Goal: Communication & Community: Answer question/provide support

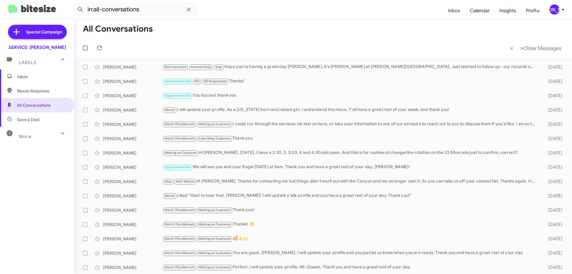
click at [107, 44] on mat-toolbar-row "« Previous » Next Older Messages" at bounding box center [322, 47] width 497 height 19
click at [104, 46] on span at bounding box center [100, 47] width 12 height 7
click at [103, 49] on icon at bounding box center [99, 47] width 7 height 7
click at [38, 75] on span "Inbox" at bounding box center [42, 77] width 51 height 6
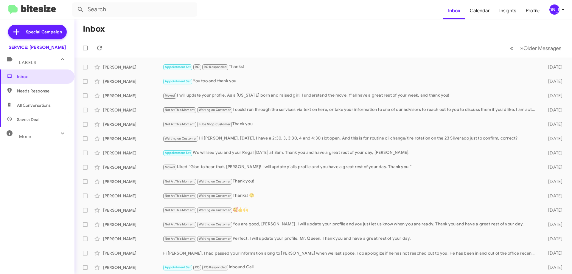
click at [35, 104] on span "All Conversations" at bounding box center [34, 105] width 34 height 6
type input "in:all-conversations"
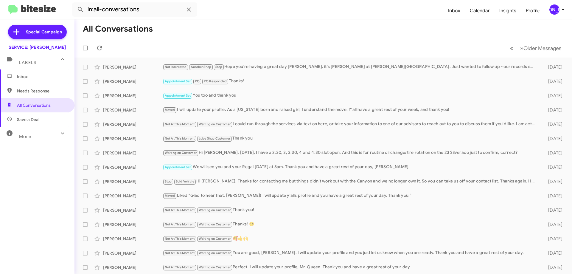
click at [34, 51] on mat-expansion-panel-header "Labels" at bounding box center [37, 59] width 74 height 19
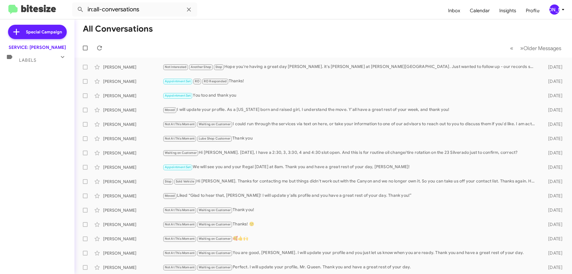
click at [34, 51] on mat-expansion-panel-header "Labels" at bounding box center [37, 57] width 74 height 14
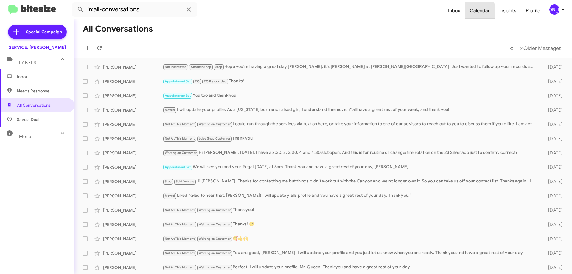
click at [470, 12] on span "Calendar" at bounding box center [479, 10] width 29 height 17
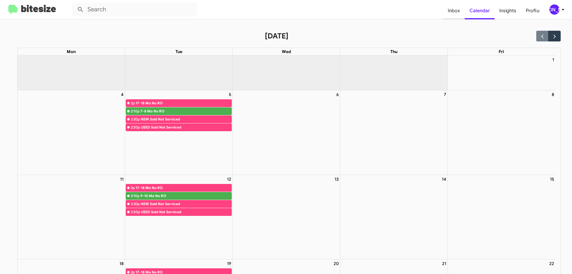
drag, startPoint x: 452, startPoint y: 12, endPoint x: 452, endPoint y: 5, distance: 6.3
click at [453, 12] on span "Inbox" at bounding box center [454, 10] width 22 height 17
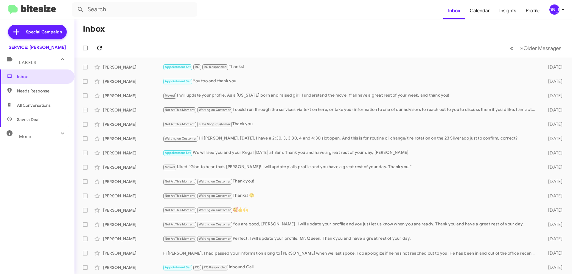
click at [105, 46] on span at bounding box center [100, 47] width 12 height 7
click at [38, 133] on div "More" at bounding box center [31, 133] width 53 height 11
click at [31, 210] on span "Sent" at bounding box center [37, 210] width 74 height 14
type input "in:sent"
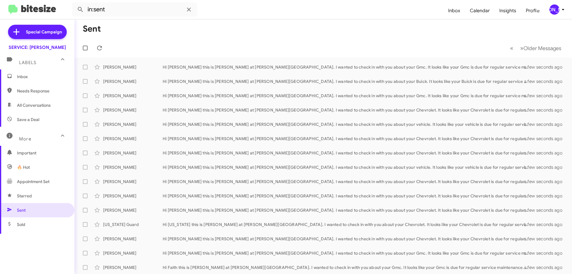
click at [45, 80] on span "Inbox" at bounding box center [37, 76] width 74 height 14
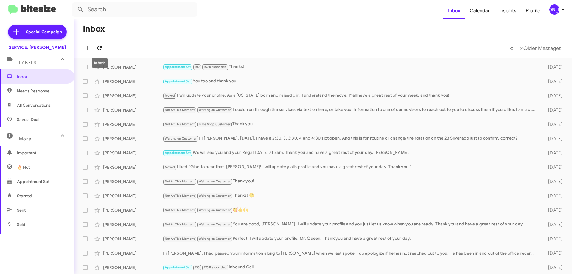
click at [99, 51] on icon at bounding box center [99, 47] width 7 height 7
click at [19, 107] on span "All Conversations" at bounding box center [34, 105] width 34 height 6
type input "in:all-conversations"
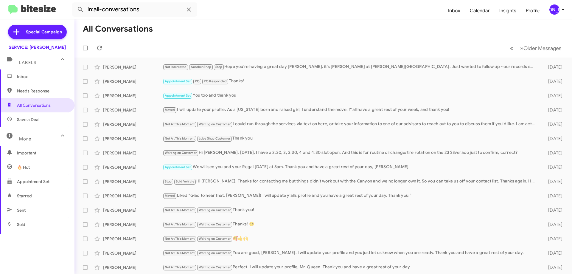
click at [109, 45] on mat-toolbar-row "« Previous » Next Older Messages" at bounding box center [322, 47] width 497 height 19
click at [102, 46] on icon at bounding box center [99, 47] width 7 height 7
click at [102, 46] on icon at bounding box center [99, 48] width 5 height 5
click at [42, 74] on span "Inbox" at bounding box center [42, 77] width 51 height 6
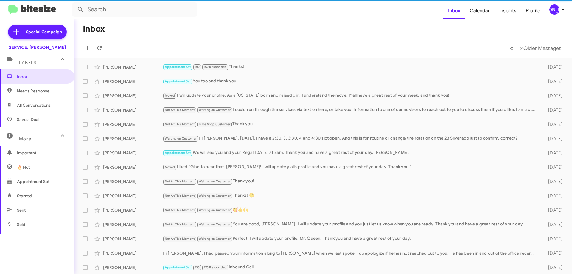
click at [37, 108] on span "All Conversations" at bounding box center [34, 105] width 34 height 6
type input "in:all-conversations"
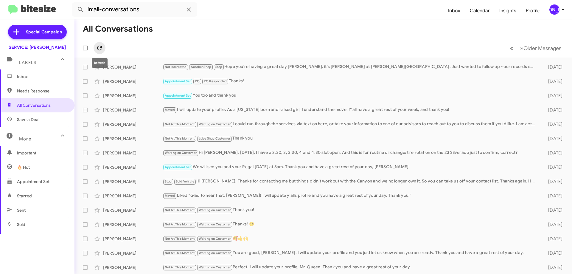
click at [102, 48] on icon at bounding box center [99, 47] width 7 height 7
click at [33, 80] on span "Inbox" at bounding box center [37, 76] width 74 height 14
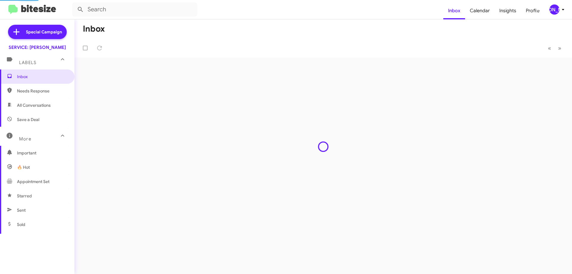
click at [58, 106] on span "All Conversations" at bounding box center [37, 105] width 74 height 14
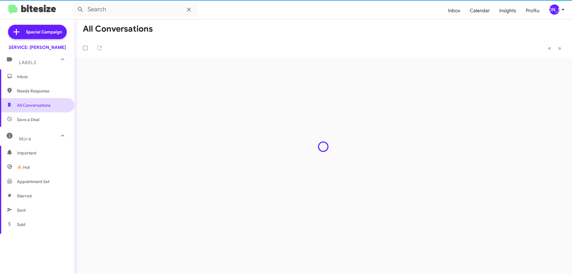
type input "in:all-conversations"
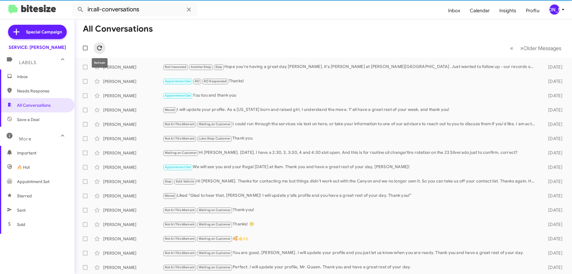
click at [99, 51] on icon at bounding box center [99, 47] width 7 height 7
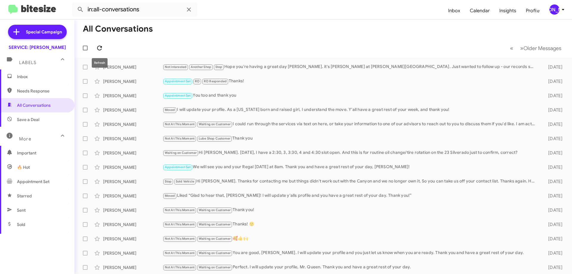
click at [102, 47] on icon at bounding box center [99, 47] width 7 height 7
click at [33, 75] on span "Inbox" at bounding box center [42, 77] width 51 height 6
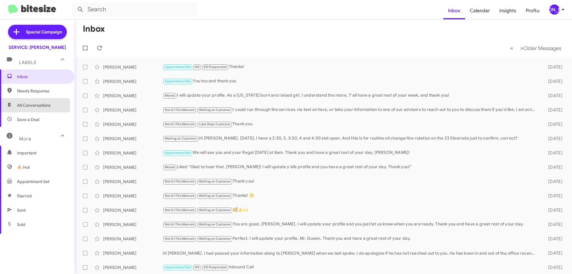
click at [30, 106] on span "All Conversations" at bounding box center [34, 105] width 34 height 6
type input "in:all-conversations"
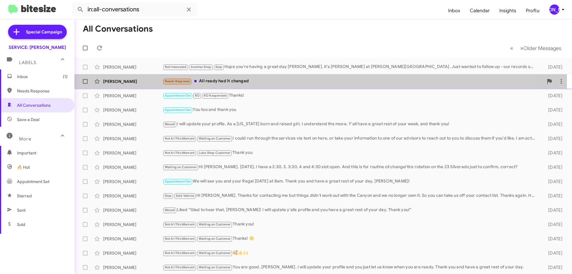
click at [248, 79] on div "Needs Response All ready had it changed" at bounding box center [353, 81] width 381 height 7
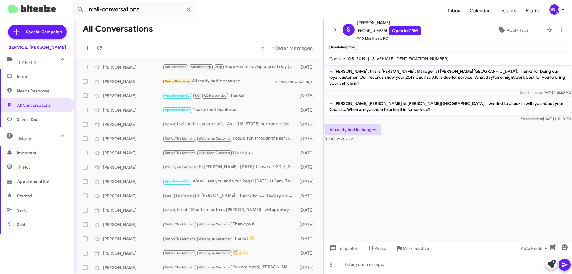
click at [382, 60] on span "[US_VEHICLE_IDENTIFICATION_NUMBER]" at bounding box center [408, 58] width 81 height 5
copy span "[US_VEHICLE_IDENTIFICATION_NUMBER]"
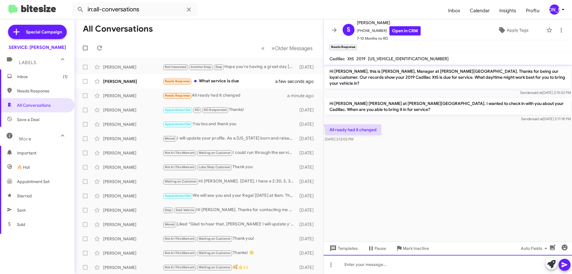
click at [450, 272] on div at bounding box center [447, 264] width 248 height 19
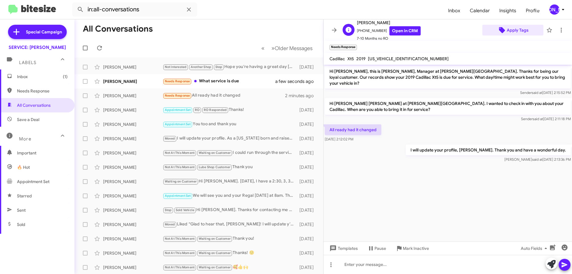
click at [515, 29] on span "Apply Tags" at bounding box center [518, 30] width 22 height 11
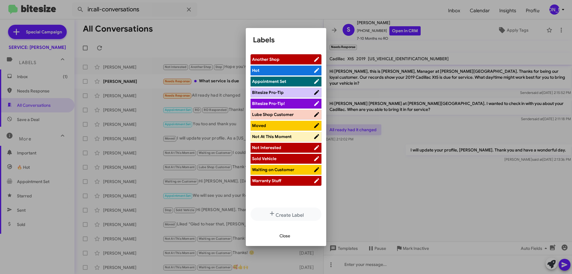
click at [278, 113] on span "Lube Shop Customer" at bounding box center [273, 114] width 42 height 5
click at [285, 237] on span "Close" at bounding box center [284, 235] width 11 height 11
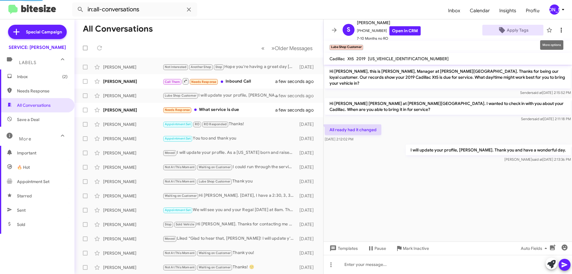
click at [560, 27] on span at bounding box center [561, 30] width 12 height 7
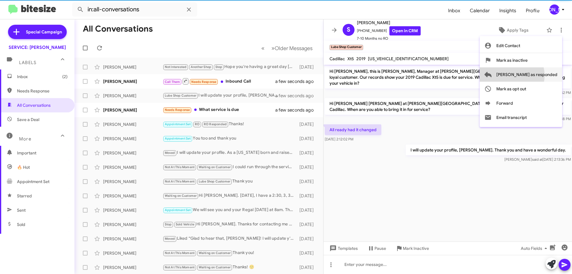
click at [535, 75] on span "[PERSON_NAME] as responded" at bounding box center [526, 74] width 61 height 14
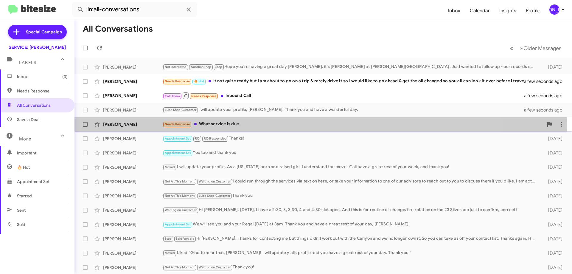
click at [232, 125] on div "Needs Response What service is due" at bounding box center [353, 124] width 381 height 7
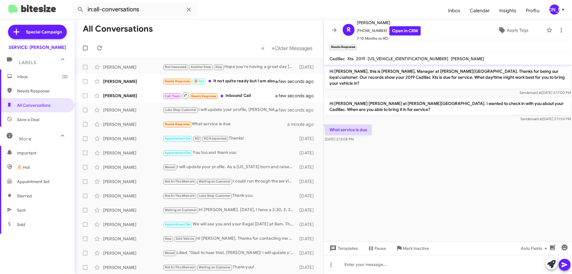
click at [379, 63] on mat-toolbar "Cadillac Xts 2019 [US_VEHICLE_IDENTIFICATION_NUMBER] [PERSON_NAME]" at bounding box center [447, 59] width 248 height 12
click at [382, 56] on span "[US_VEHICLE_IDENTIFICATION_NUMBER]" at bounding box center [408, 58] width 81 height 5
copy span "[US_VEHICLE_IDENTIFICATION_NUMBER]"
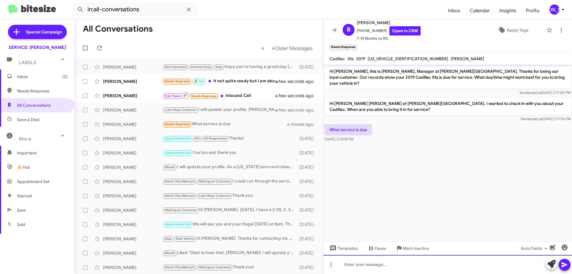
click at [379, 269] on div at bounding box center [447, 264] width 248 height 19
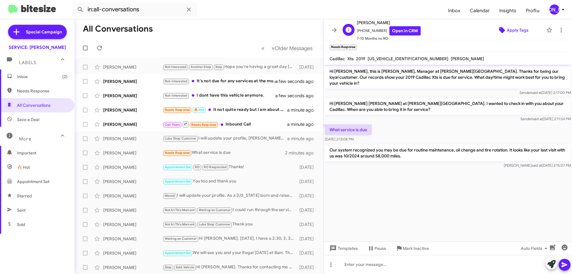
click at [510, 30] on span "Apply Tags" at bounding box center [518, 30] width 22 height 11
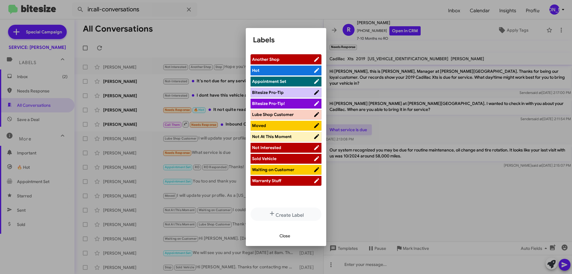
click at [273, 171] on span "Waiting on Customer" at bounding box center [273, 169] width 42 height 5
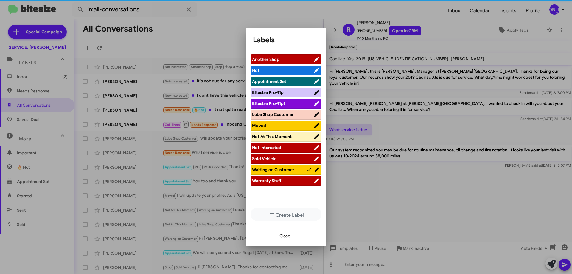
click at [283, 233] on span "Close" at bounding box center [284, 235] width 11 height 11
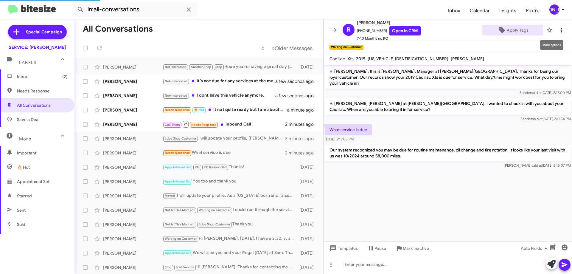
click at [561, 30] on span at bounding box center [561, 30] width 12 height 7
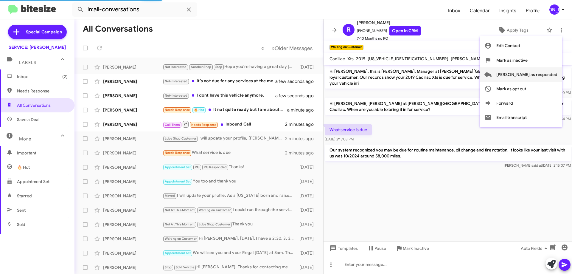
click at [527, 73] on span "[PERSON_NAME] as responded" at bounding box center [526, 74] width 61 height 14
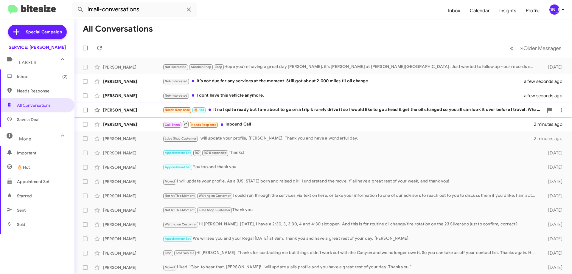
click at [257, 110] on div "Needs Response 🔥 Hot It not quite ready but I am about to go on a trip & rarely…" at bounding box center [353, 109] width 381 height 7
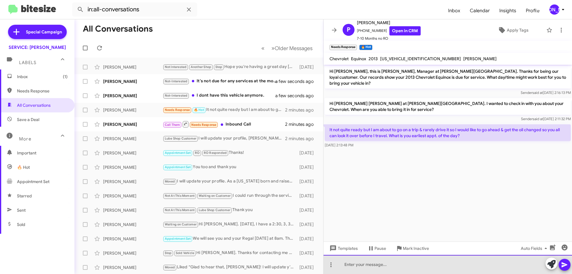
click at [420, 261] on div at bounding box center [447, 264] width 248 height 19
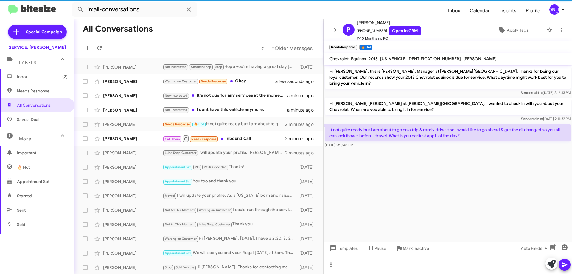
click at [411, 60] on span "[US_VEHICLE_IDENTIFICATION_NUMBER]" at bounding box center [420, 58] width 81 height 5
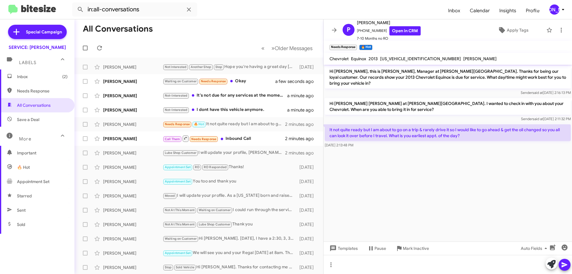
copy span "[US_VEHICLE_IDENTIFICATION_NUMBER]"
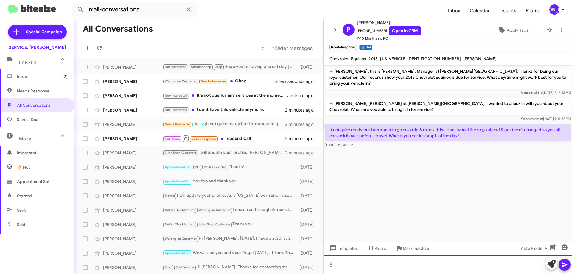
click at [369, 269] on div at bounding box center [447, 264] width 248 height 19
click at [493, 267] on div "Hi [PERSON_NAME]! It looks like our first availability on the schedule is next …" at bounding box center [447, 264] width 248 height 19
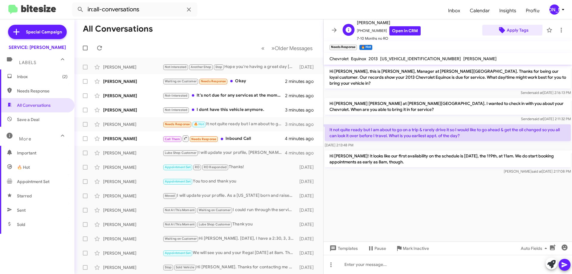
click at [499, 29] on icon at bounding box center [502, 30] width 6 height 6
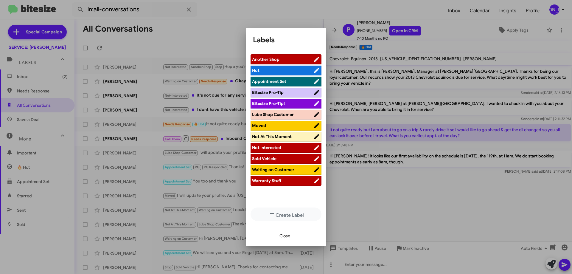
click at [273, 172] on span "Waiting on Customer" at bounding box center [273, 169] width 42 height 5
click at [299, 72] on span "Hot" at bounding box center [279, 70] width 54 height 6
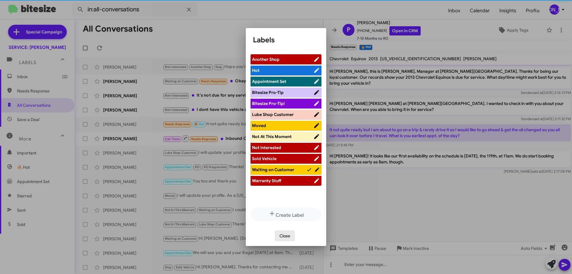
click at [283, 238] on span "Close" at bounding box center [284, 235] width 11 height 11
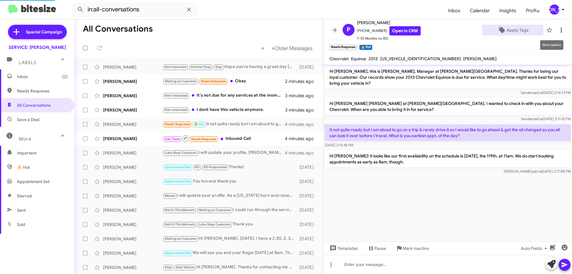
click at [558, 32] on icon at bounding box center [561, 30] width 7 height 7
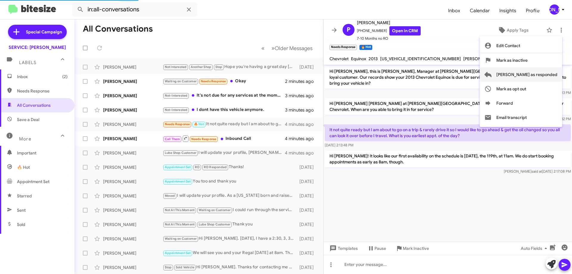
click at [531, 74] on span "[PERSON_NAME] as responded" at bounding box center [526, 74] width 61 height 14
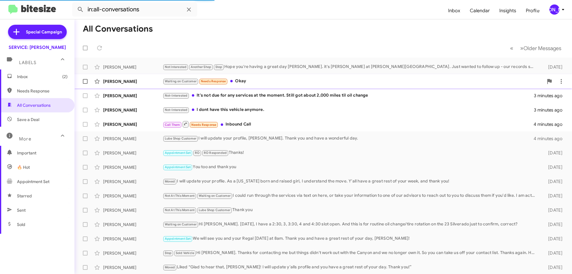
click at [265, 83] on div "Waiting on Customer Needs Response Okay" at bounding box center [353, 81] width 381 height 7
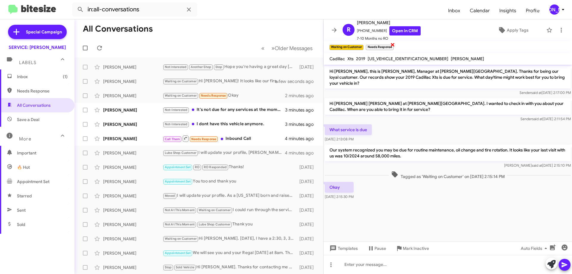
click at [393, 46] on span "×" at bounding box center [392, 44] width 5 height 7
click at [560, 31] on icon at bounding box center [560, 30] width 1 height 5
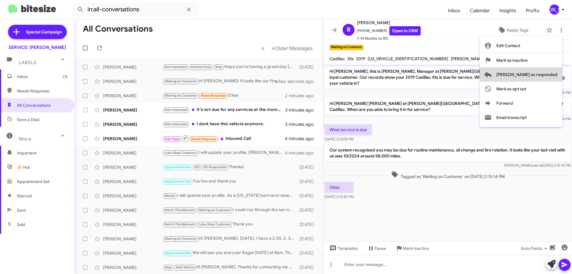
click at [545, 76] on span "[PERSON_NAME] as responded" at bounding box center [526, 74] width 61 height 14
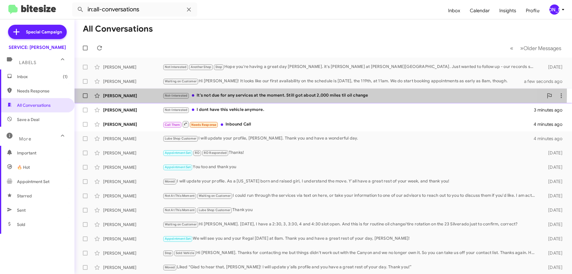
click at [287, 94] on div "Not-Interested It's not due for any services at the moment. Still got about 2,0…" at bounding box center [353, 95] width 381 height 7
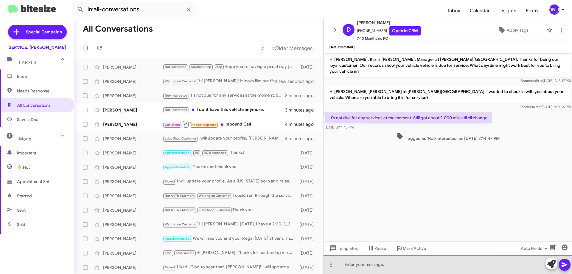
click at [426, 267] on div at bounding box center [447, 264] width 248 height 19
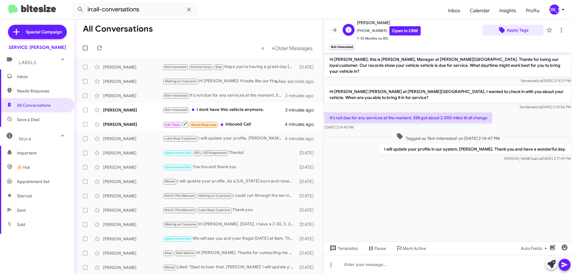
click at [518, 26] on span "Apply Tags" at bounding box center [518, 30] width 22 height 11
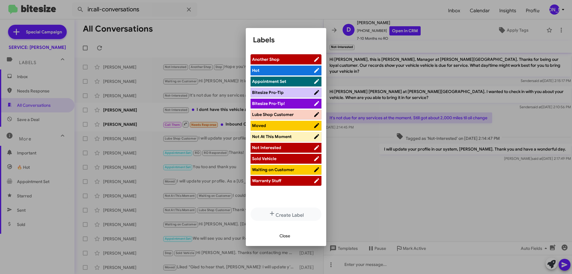
click at [280, 138] on span "Not At This Moment" at bounding box center [272, 136] width 40 height 5
click at [281, 237] on span "Close" at bounding box center [284, 235] width 11 height 11
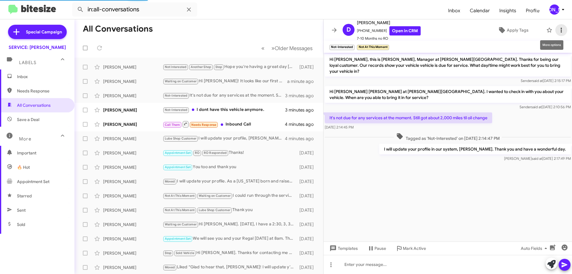
click at [560, 30] on icon at bounding box center [560, 30] width 1 height 5
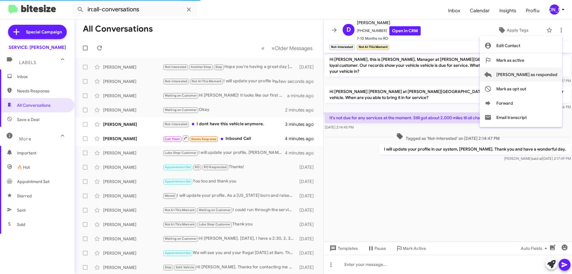
click at [537, 76] on span "[PERSON_NAME] as responded" at bounding box center [526, 74] width 61 height 14
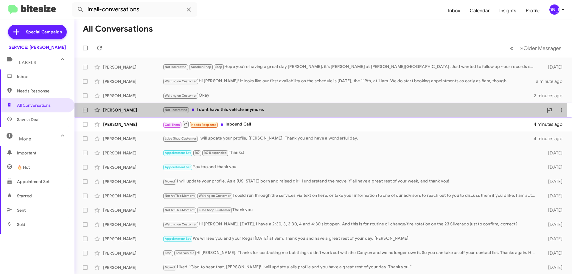
click at [256, 115] on div "[PERSON_NAME] Not-Interested I dont have this vehicle anymore. 3 minutes ago" at bounding box center [323, 110] width 488 height 12
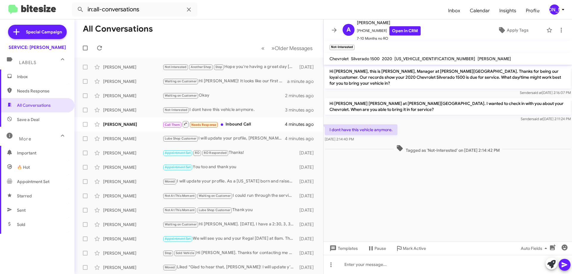
click at [415, 57] on span "[US_VEHICLE_IDENTIFICATION_NUMBER]" at bounding box center [434, 58] width 81 height 5
copy span "[US_VEHICLE_IDENTIFICATION_NUMBER]"
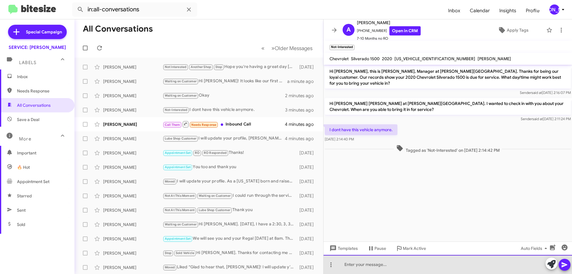
click at [426, 267] on div at bounding box center [447, 264] width 248 height 19
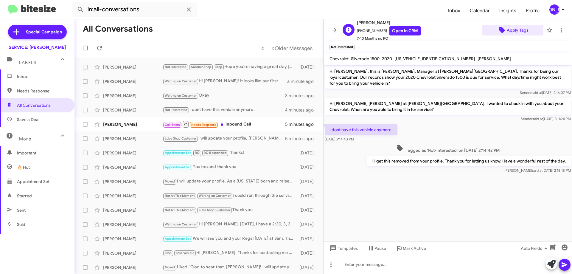
click at [523, 31] on span "Apply Tags" at bounding box center [518, 30] width 22 height 11
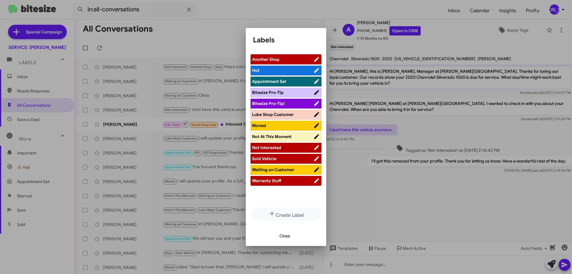
click at [274, 158] on span "Sold Vehicle" at bounding box center [264, 158] width 24 height 5
click at [289, 234] on span "Close" at bounding box center [284, 235] width 11 height 11
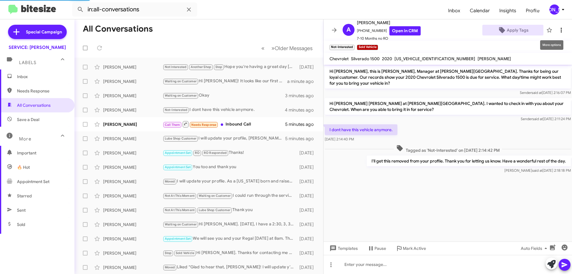
click at [558, 29] on icon at bounding box center [561, 30] width 7 height 7
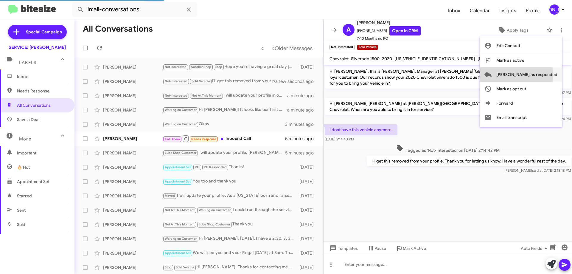
click at [540, 75] on span "[PERSON_NAME] as responded" at bounding box center [526, 74] width 61 height 14
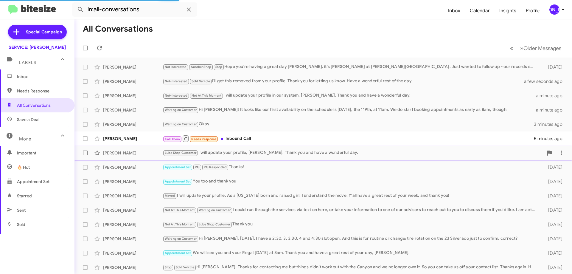
click at [240, 149] on div "Lube Shop Customer I will update your profile, [PERSON_NAME]. Thank you and hav…" at bounding box center [353, 152] width 381 height 7
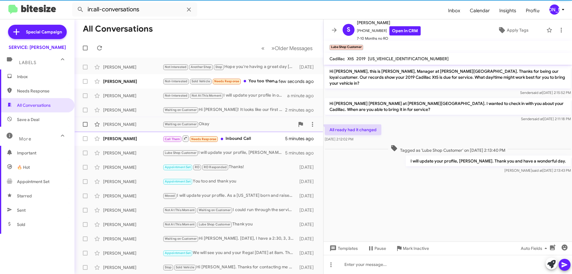
click at [247, 124] on div "Waiting on Customer Okay" at bounding box center [229, 124] width 132 height 7
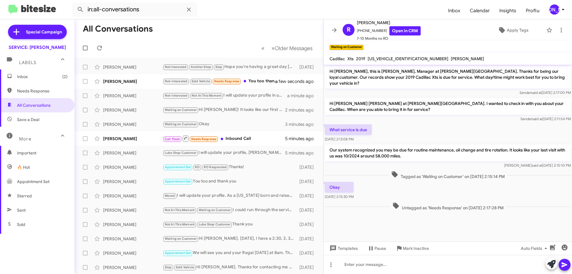
click at [390, 57] on span "[US_VEHICLE_IDENTIFICATION_NUMBER]" at bounding box center [408, 58] width 81 height 5
copy span "[US_VEHICLE_IDENTIFICATION_NUMBER]"
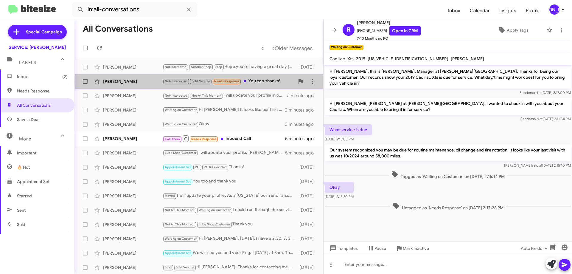
click at [259, 81] on div "Not-Interested Sold Vehicle Needs Response You too thanks!" at bounding box center [229, 81] width 132 height 7
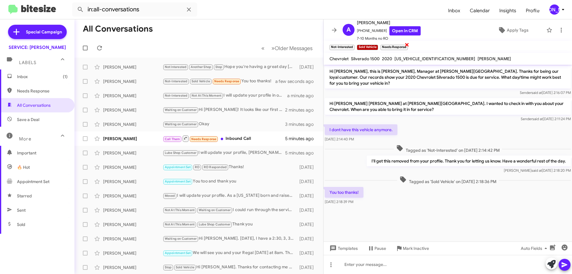
drag, startPoint x: 557, startPoint y: 30, endPoint x: 405, endPoint y: 48, distance: 153.2
click at [419, 49] on div "A [PERSON_NAME] [PHONE_NUMBER] Open in CRM 7-10 Months no RO Apply Tags Not-Int…" at bounding box center [447, 146] width 248 height 254
click at [409, 46] on span "×" at bounding box center [406, 44] width 5 height 7
click at [558, 27] on icon at bounding box center [561, 30] width 7 height 7
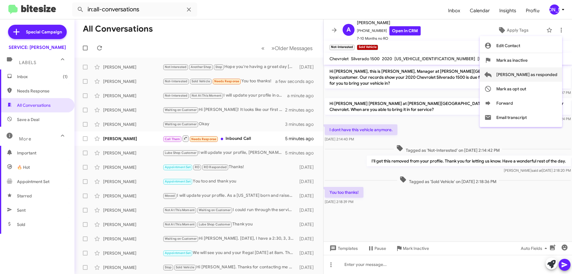
click at [540, 75] on span "[PERSON_NAME] as responded" at bounding box center [526, 74] width 61 height 14
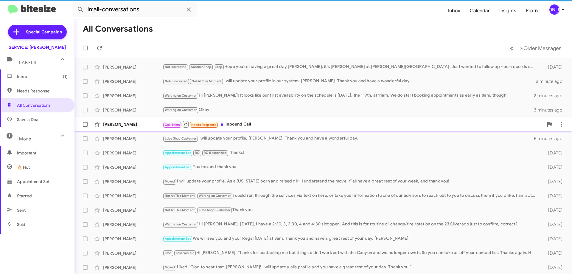
click at [283, 123] on div "Call Them Needs Response Inbound Call" at bounding box center [353, 123] width 381 height 7
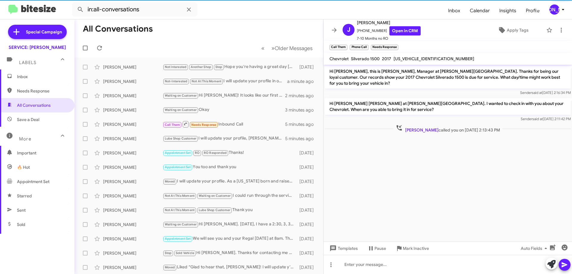
click at [416, 55] on mat-toolbar "Chevrolet Silverado 1500 2017 [US_VEHICLE_IDENTIFICATION_NUMBER]" at bounding box center [447, 59] width 248 height 12
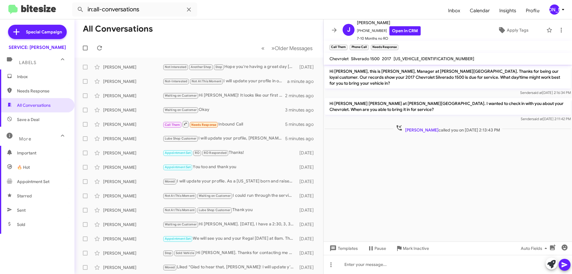
click at [416, 55] on mat-toolbar "Chevrolet Silverado 1500 2017 [US_VEHICLE_IDENTIFICATION_NUMBER]" at bounding box center [447, 59] width 248 height 12
copy span "[US_VEHICLE_IDENTIFICATION_NUMBER]"
drag, startPoint x: 1, startPoint y: 12, endPoint x: -17, endPoint y: 77, distance: 67.6
click at [0, 77] on html "in:all-conversations Inbox Calendar Insights Profile JA Special Campaign SERVIC…" at bounding box center [286, 137] width 572 height 274
click at [346, 44] on span "×" at bounding box center [346, 44] width 5 height 7
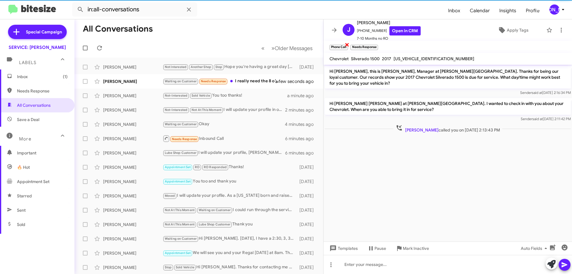
click at [347, 45] on span "×" at bounding box center [347, 44] width 5 height 7
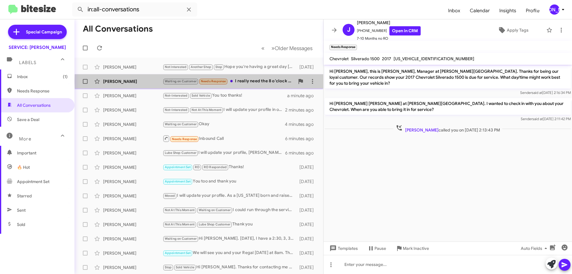
click at [261, 81] on div "Waiting on Customer Needs Response I really need the 8 o'clock time" at bounding box center [229, 81] width 132 height 7
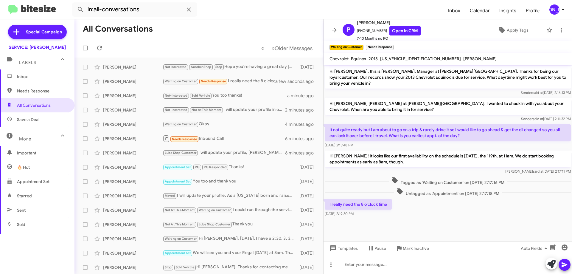
click at [401, 58] on span "[US_VEHICLE_IDENTIFICATION_NUMBER]" at bounding box center [420, 58] width 81 height 5
copy span "[US_VEHICLE_IDENTIFICATION_NUMBER]"
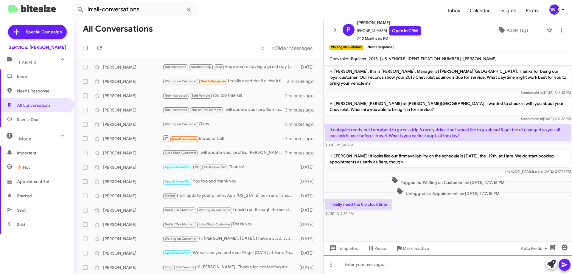
click at [383, 263] on div at bounding box center [447, 264] width 248 height 19
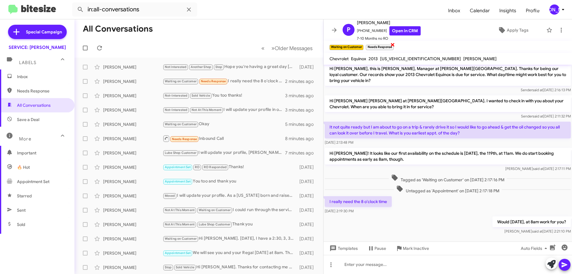
click at [394, 44] on span "×" at bounding box center [392, 44] width 5 height 7
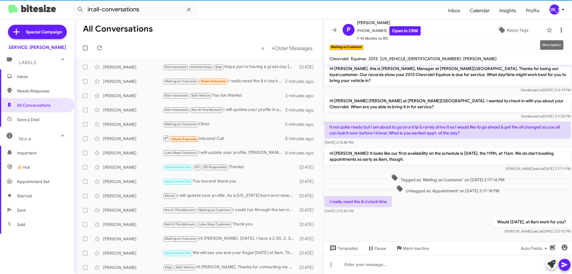
click at [558, 29] on icon at bounding box center [561, 30] width 7 height 7
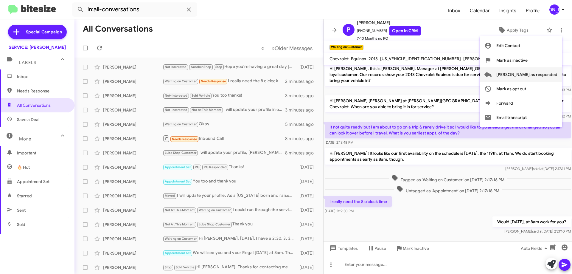
click at [533, 71] on span "[PERSON_NAME] as responded" at bounding box center [526, 74] width 61 height 14
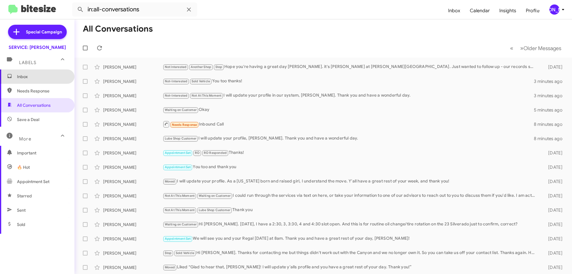
click at [39, 79] on span "Inbox" at bounding box center [42, 77] width 51 height 6
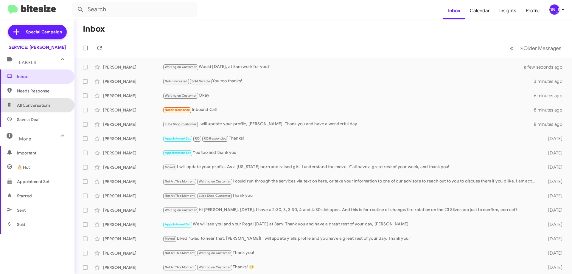
click at [40, 105] on span "All Conversations" at bounding box center [34, 105] width 34 height 6
type input "in:all-conversations"
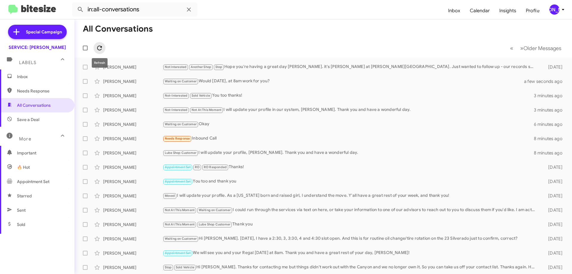
drag, startPoint x: 98, startPoint y: 49, endPoint x: 141, endPoint y: 5, distance: 61.1
click at [99, 49] on icon at bounding box center [99, 47] width 7 height 7
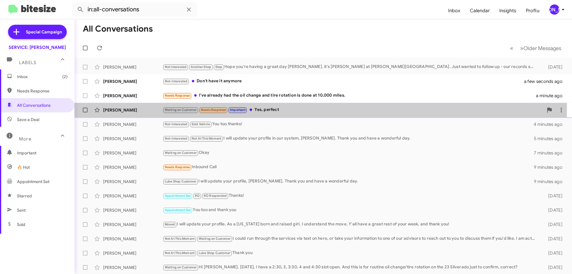
click at [292, 109] on div "Waiting on Customer Needs Response Important Yes, perfect" at bounding box center [353, 109] width 381 height 7
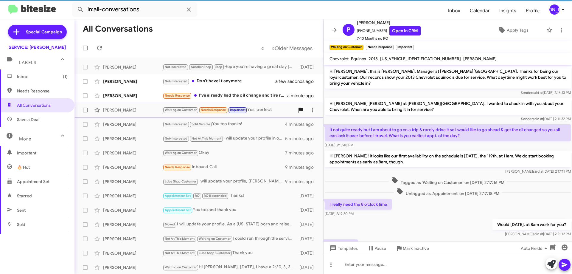
scroll to position [13, 0]
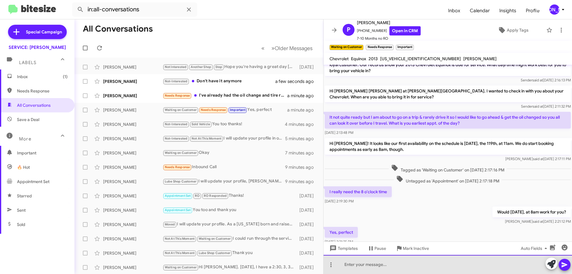
click at [434, 263] on div at bounding box center [447, 264] width 248 height 19
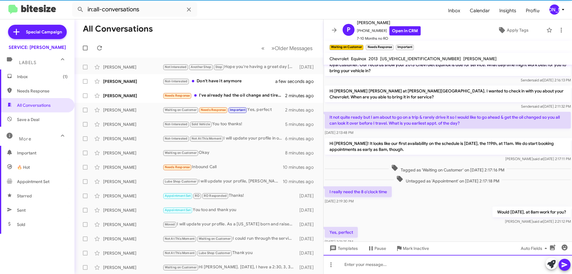
scroll to position [52, 0]
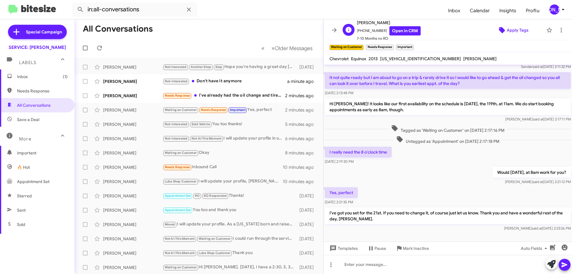
click at [492, 29] on span "Apply Tags" at bounding box center [513, 30] width 52 height 11
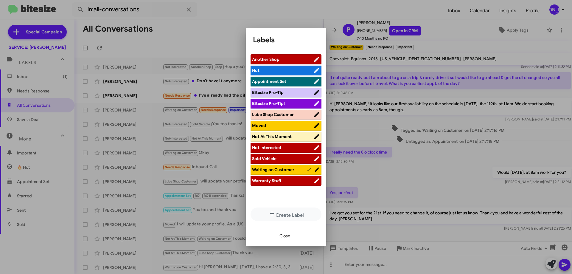
click at [289, 81] on span "Appointment Set" at bounding box center [282, 81] width 61 height 6
click at [293, 167] on span "Waiting on Customer" at bounding box center [273, 169] width 42 height 5
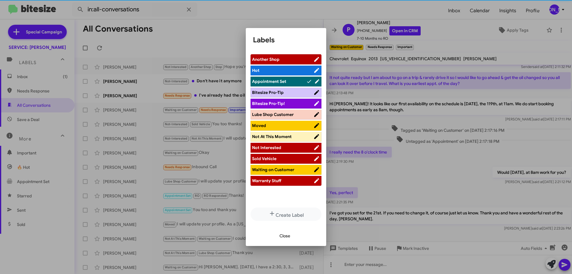
click at [290, 236] on span "Close" at bounding box center [284, 235] width 11 height 11
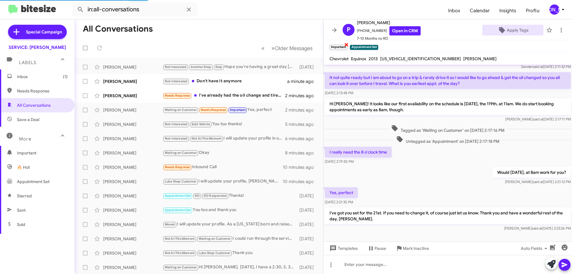
click at [346, 47] on span "×" at bounding box center [346, 44] width 5 height 7
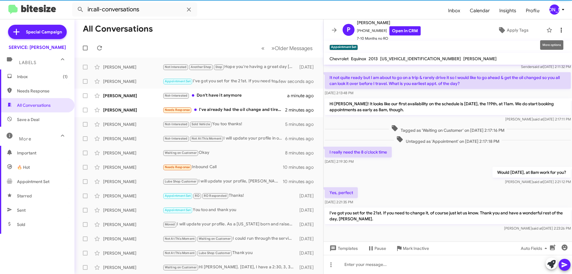
click at [558, 31] on icon at bounding box center [561, 30] width 7 height 7
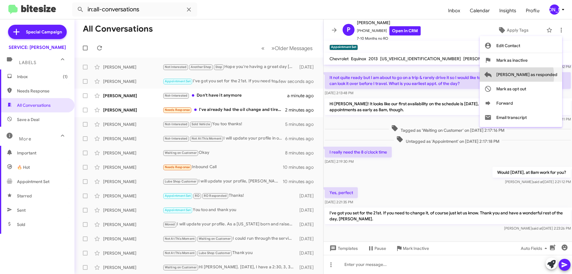
click at [540, 76] on span "[PERSON_NAME] as responded" at bounding box center [526, 74] width 61 height 14
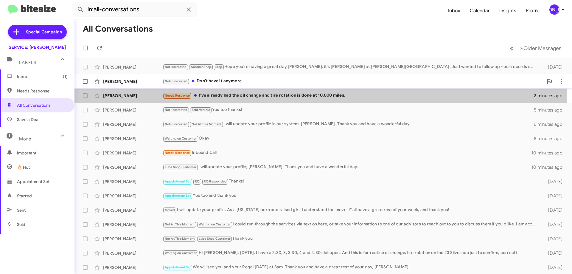
click at [247, 95] on div "Needs Response I've already had the oil change and tire rotation is done at 10,…" at bounding box center [348, 95] width 371 height 7
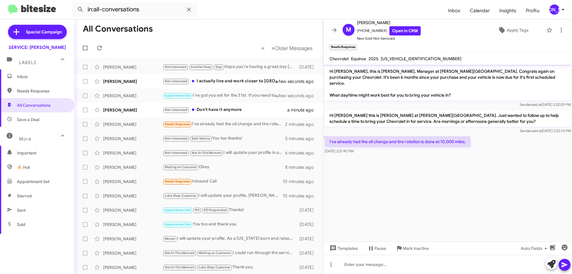
click at [396, 59] on span "[US_VEHICLE_IDENTIFICATION_NUMBER]" at bounding box center [421, 58] width 81 height 5
copy span "[US_VEHICLE_IDENTIFICATION_NUMBER]"
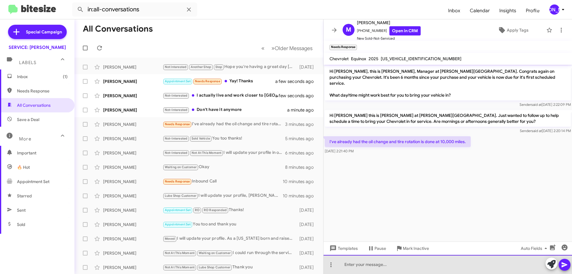
click at [375, 268] on div at bounding box center [447, 264] width 248 height 19
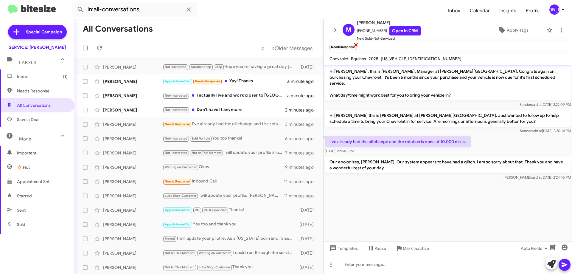
click at [356, 45] on span "×" at bounding box center [356, 44] width 5 height 7
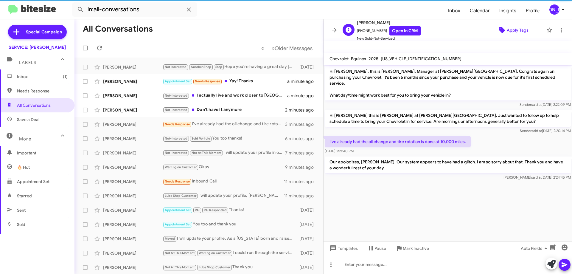
click at [521, 29] on span "Apply Tags" at bounding box center [518, 30] width 22 height 11
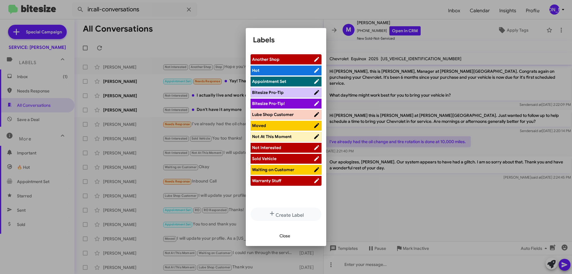
click at [290, 137] on span "Not At This Moment" at bounding box center [272, 136] width 40 height 5
click at [284, 236] on span "Close" at bounding box center [284, 235] width 11 height 11
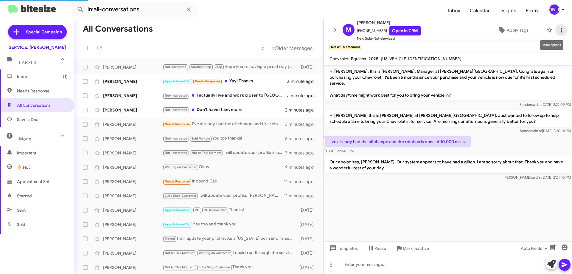
click at [558, 30] on icon at bounding box center [561, 30] width 7 height 7
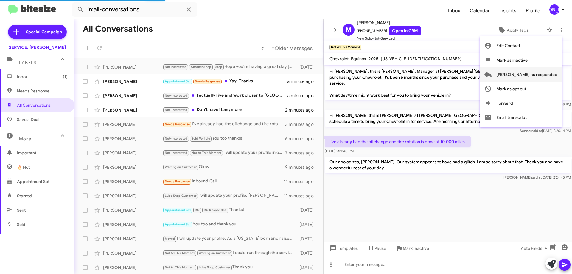
click at [534, 76] on span "[PERSON_NAME] as responded" at bounding box center [526, 74] width 61 height 14
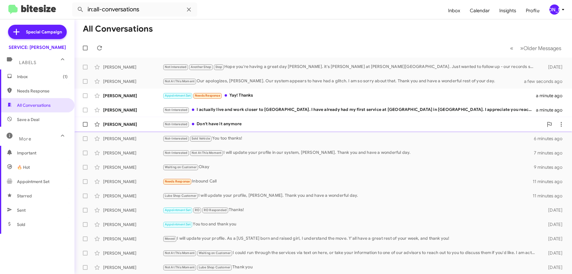
click at [239, 124] on div "Not-Interested Don't have it anymore" at bounding box center [353, 124] width 381 height 7
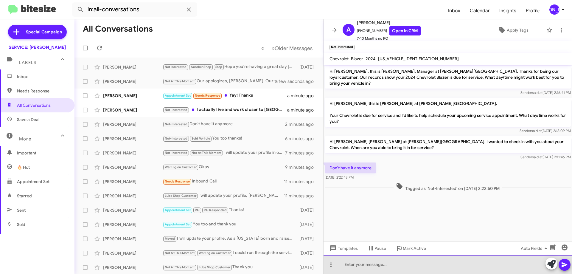
click at [401, 265] on div at bounding box center [447, 264] width 248 height 19
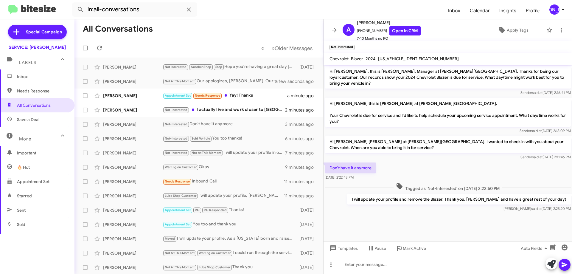
click at [407, 60] on span "[US_VEHICLE_IDENTIFICATION_NUMBER]" at bounding box center [418, 58] width 81 height 5
copy span "[US_VEHICLE_IDENTIFICATION_NUMBER]"
click at [502, 28] on span "Apply Tags" at bounding box center [513, 30] width 52 height 11
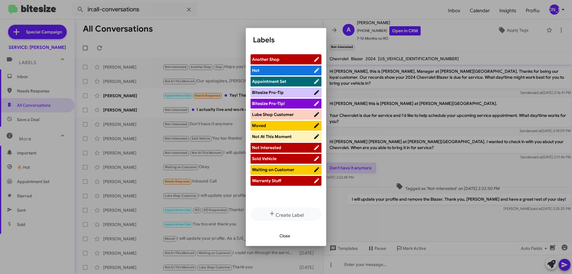
click at [278, 162] on li "Sold Vehicle" at bounding box center [285, 159] width 71 height 10
click at [285, 159] on span "Sold Vehicle" at bounding box center [282, 158] width 61 height 6
click at [285, 234] on span "Close" at bounding box center [284, 235] width 11 height 11
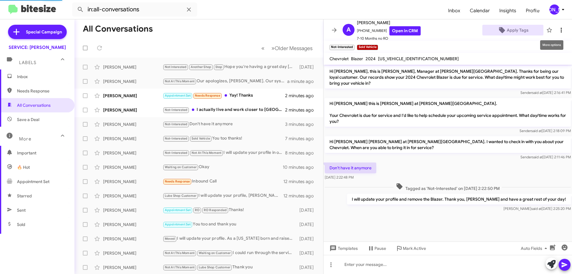
click at [559, 31] on icon at bounding box center [561, 30] width 7 height 7
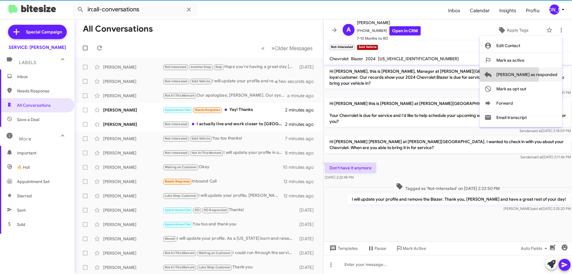
click at [532, 74] on span "[PERSON_NAME] as responded" at bounding box center [526, 74] width 61 height 14
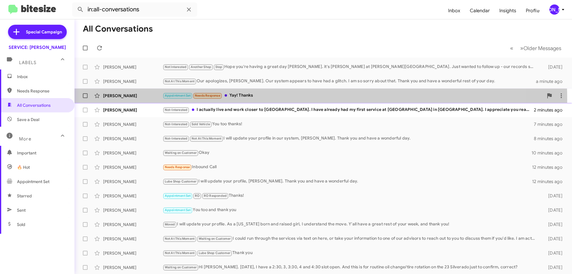
click at [281, 99] on div "[PERSON_NAME] Appointment Set Needs Response Yay! Thanks 2 minutes ago" at bounding box center [323, 96] width 488 height 12
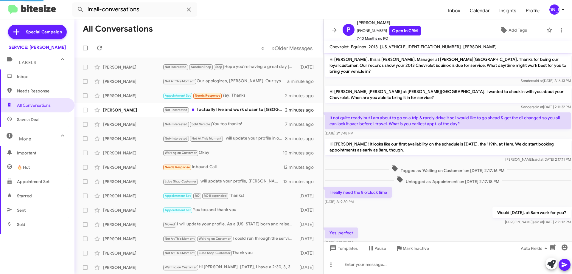
scroll to position [99, 0]
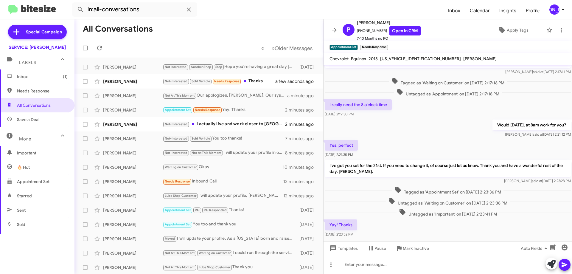
drag, startPoint x: 389, startPoint y: 44, endPoint x: 572, endPoint y: 15, distance: 185.2
click at [388, 44] on span "×" at bounding box center [386, 44] width 4 height 7
click at [561, 29] on span at bounding box center [561, 30] width 12 height 7
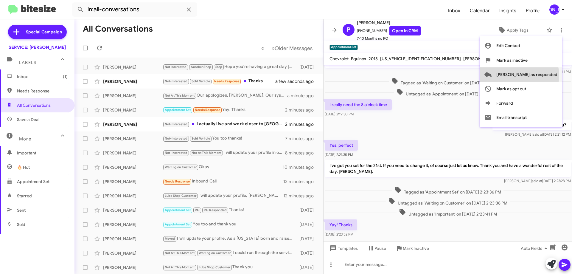
click at [543, 75] on span "[PERSON_NAME] as responded" at bounding box center [526, 74] width 61 height 14
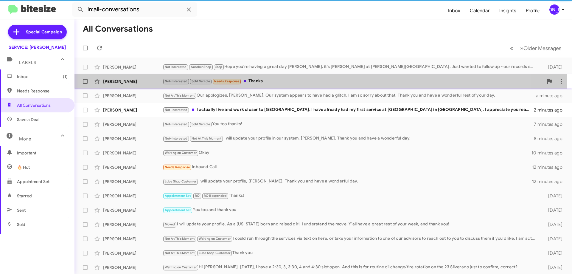
click at [246, 77] on div "[PERSON_NAME] Not-Interested Sold Vehicle Needs Response Thanks a few seconds a…" at bounding box center [323, 81] width 488 height 12
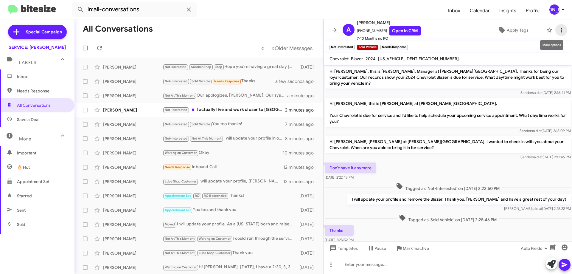
click at [560, 33] on span at bounding box center [561, 30] width 12 height 7
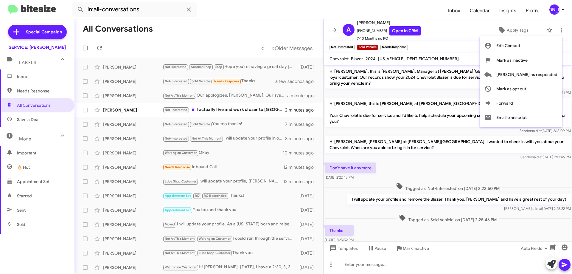
click at [405, 46] on div at bounding box center [286, 137] width 572 height 274
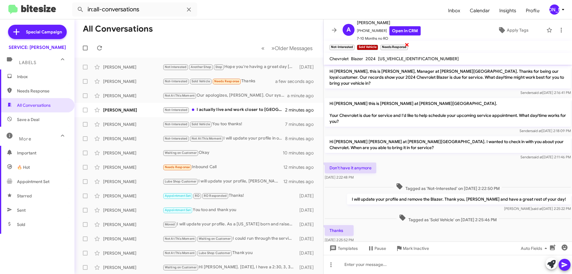
click at [408, 46] on span "×" at bounding box center [406, 44] width 5 height 7
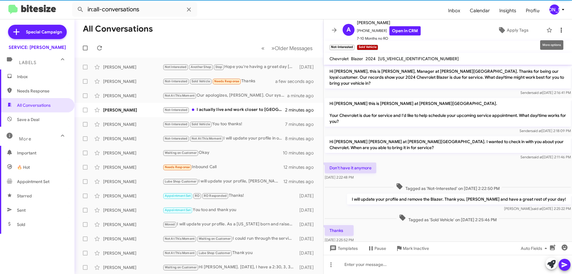
click at [558, 30] on icon at bounding box center [561, 30] width 7 height 7
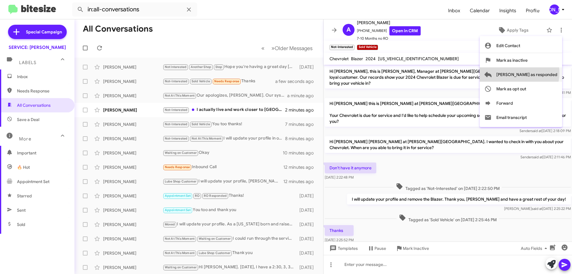
click at [543, 73] on span "[PERSON_NAME] as responded" at bounding box center [526, 74] width 61 height 14
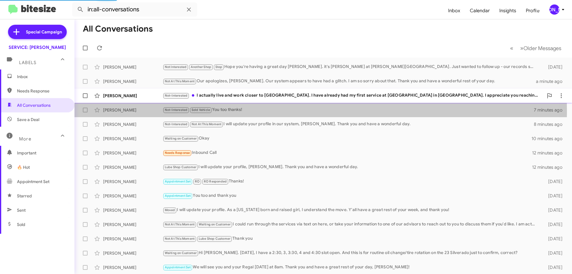
click at [222, 112] on div "Not-Interested Sold Vehicle You too thanks!" at bounding box center [348, 109] width 371 height 7
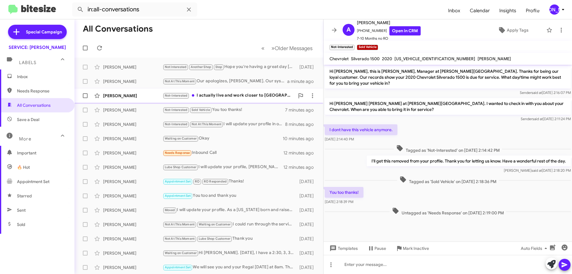
click at [247, 92] on div "[PERSON_NAME] Not-Interested I actually live and work closer to [GEOGRAPHIC_DAT…" at bounding box center [198, 96] width 239 height 12
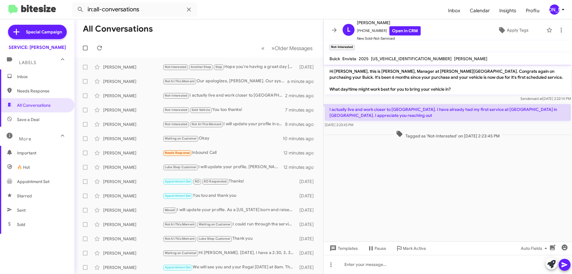
click at [394, 58] on span "[US_VEHICLE_IDENTIFICATION_NUMBER]" at bounding box center [411, 58] width 81 height 5
copy span "[US_VEHICLE_IDENTIFICATION_NUMBER]"
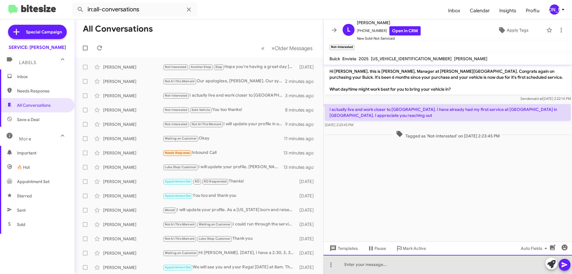
click at [417, 267] on div at bounding box center [447, 264] width 248 height 19
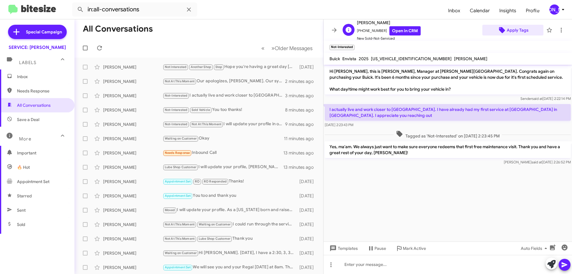
click at [515, 26] on span "Apply Tags" at bounding box center [518, 30] width 22 height 11
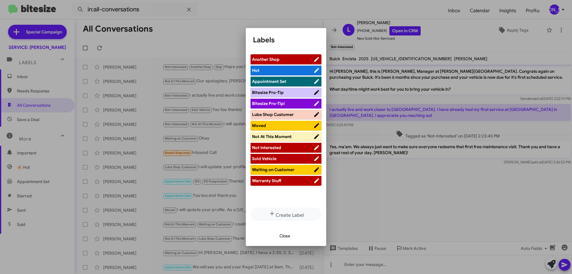
click at [285, 59] on span "Another Shop" at bounding box center [282, 59] width 61 height 6
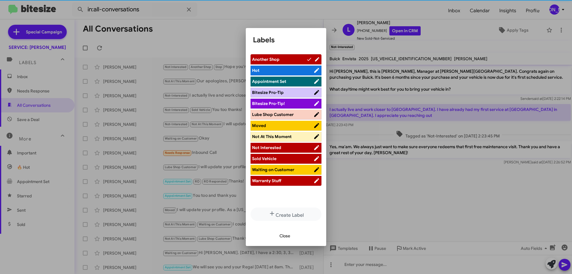
click at [269, 126] on span "Moved" at bounding box center [282, 125] width 61 height 6
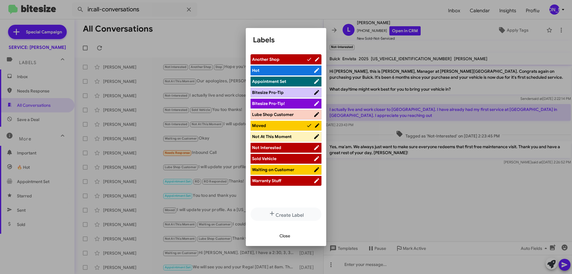
click at [306, 56] on icon at bounding box center [309, 59] width 6 height 7
click at [288, 235] on span "Close" at bounding box center [284, 235] width 11 height 11
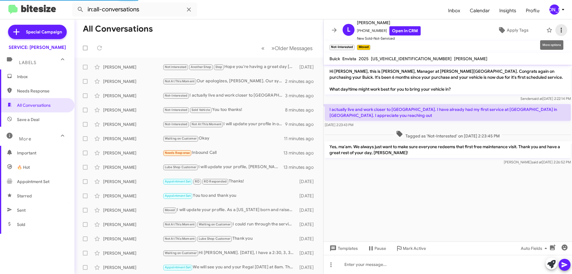
click at [560, 28] on icon at bounding box center [560, 30] width 1 height 5
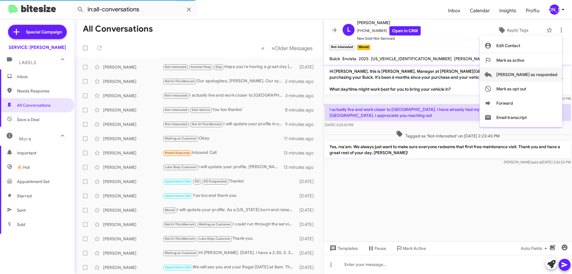
click at [544, 75] on span "[PERSON_NAME] as responded" at bounding box center [526, 74] width 61 height 14
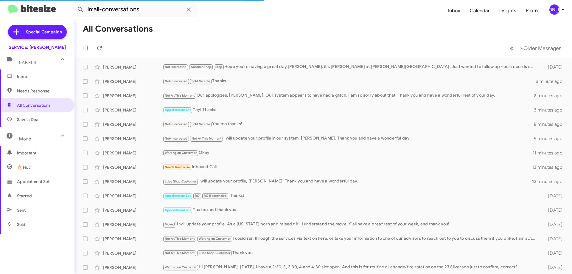
click at [23, 73] on span "Inbox" at bounding box center [37, 76] width 74 height 14
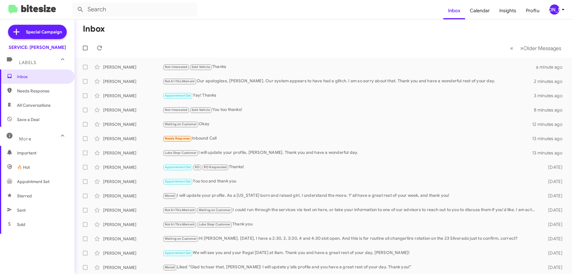
click at [38, 105] on span "All Conversations" at bounding box center [34, 105] width 34 height 6
type input "in:all-conversations"
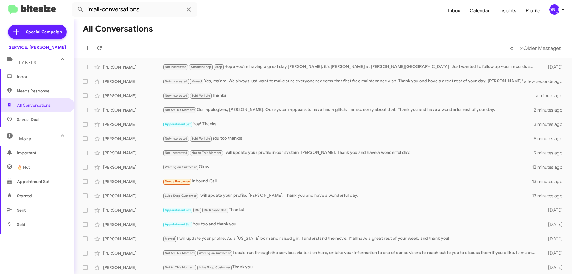
click at [106, 43] on mat-toolbar-row "« Previous » Next Older Messages" at bounding box center [322, 47] width 497 height 19
click at [99, 49] on icon at bounding box center [99, 47] width 7 height 7
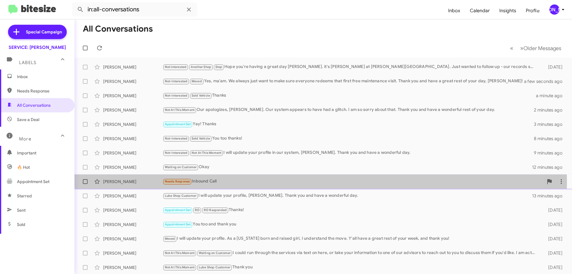
click at [215, 182] on div "Needs Response Inbound Call" at bounding box center [353, 181] width 381 height 7
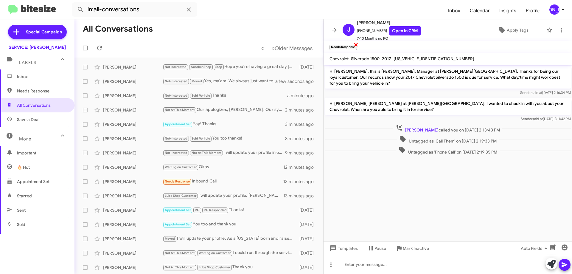
click at [354, 44] on span "×" at bounding box center [356, 44] width 5 height 7
click at [413, 58] on span "[US_VEHICLE_IDENTIFICATION_NUMBER]" at bounding box center [433, 58] width 81 height 5
click at [558, 30] on icon at bounding box center [561, 30] width 7 height 7
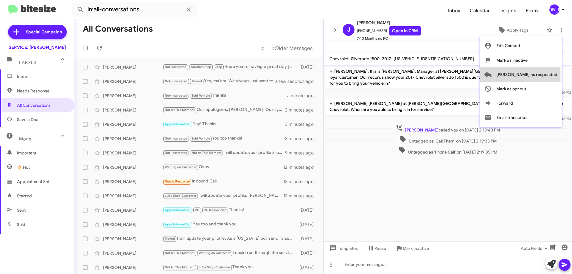
click at [544, 74] on span "[PERSON_NAME] as responded" at bounding box center [526, 74] width 61 height 14
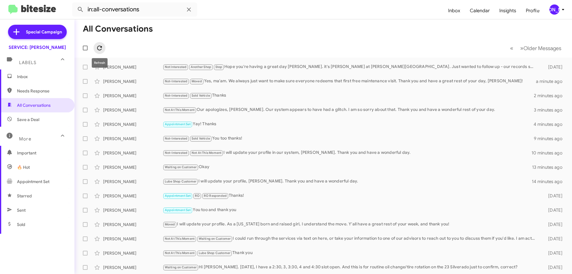
click at [99, 50] on icon at bounding box center [99, 48] width 5 height 5
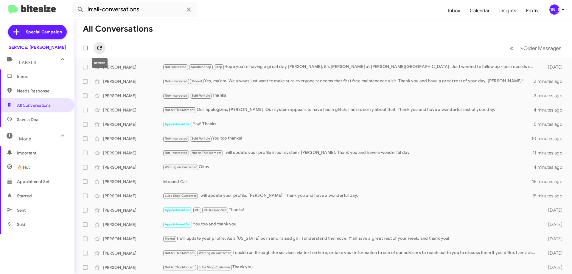
click at [97, 49] on icon at bounding box center [99, 47] width 7 height 7
click at [103, 47] on span at bounding box center [100, 47] width 12 height 7
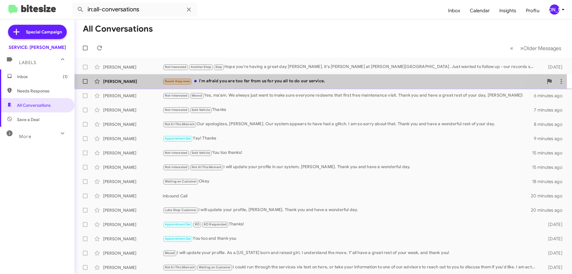
click at [281, 83] on div "Needs Response I'm afraid you are too far from us for you all to do our service." at bounding box center [353, 81] width 381 height 7
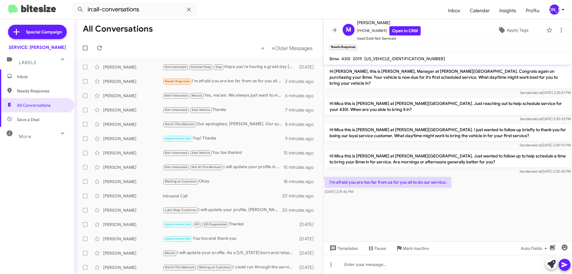
click at [387, 62] on mat-toolbar "Bmw 430I 2019 WBA4Z1C53KEE48923" at bounding box center [447, 59] width 248 height 12
copy span "WBA4Z1C53KEE48923"
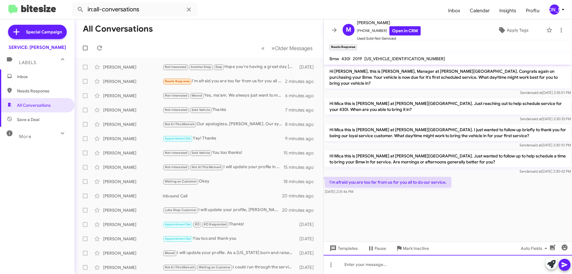
click at [407, 267] on div at bounding box center [447, 264] width 248 height 19
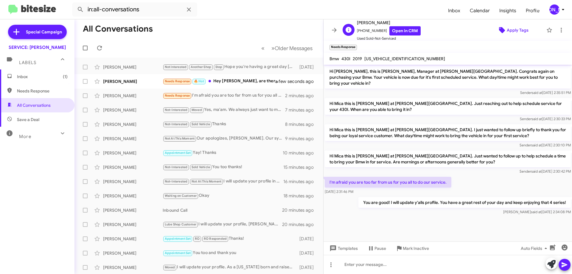
click at [510, 33] on span "Apply Tags" at bounding box center [518, 30] width 22 height 11
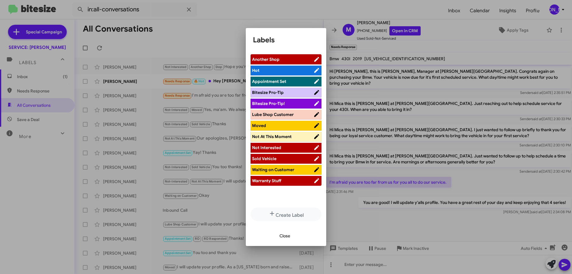
click at [266, 126] on span "Moved" at bounding box center [282, 125] width 61 height 6
click at [287, 236] on span "Close" at bounding box center [284, 235] width 11 height 11
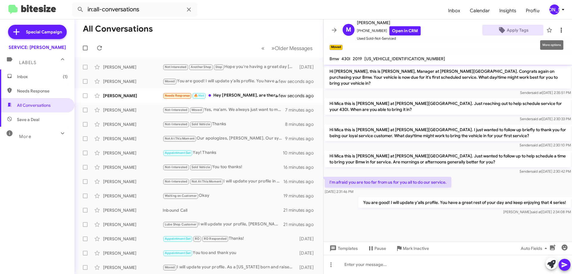
click at [558, 27] on icon at bounding box center [561, 30] width 7 height 7
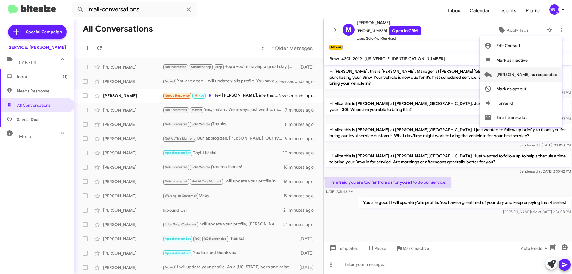
click at [546, 74] on span "[PERSON_NAME] as responded" at bounding box center [526, 74] width 61 height 14
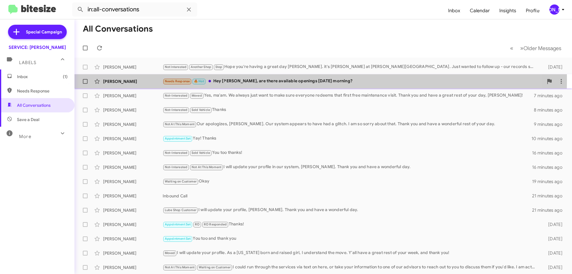
click at [251, 80] on div "Needs Response 🔥 Hot Hey Jennifer, are there available openings this Saturday m…" at bounding box center [353, 81] width 381 height 7
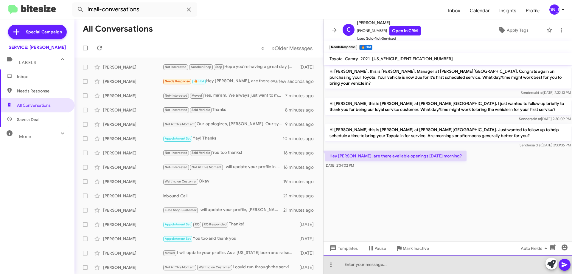
click at [419, 270] on div at bounding box center [447, 264] width 248 height 19
click at [420, 267] on div "We have no openings this Saturday, unfortunetly." at bounding box center [447, 264] width 248 height 19
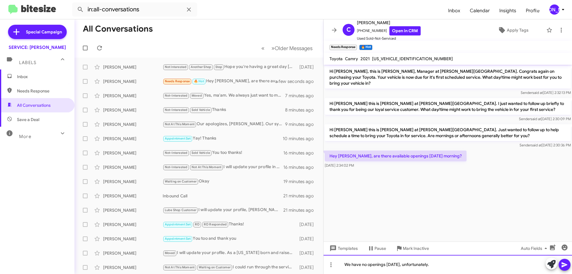
click at [464, 264] on div "We have no openings this Saturday, unfortunately." at bounding box center [447, 264] width 248 height 19
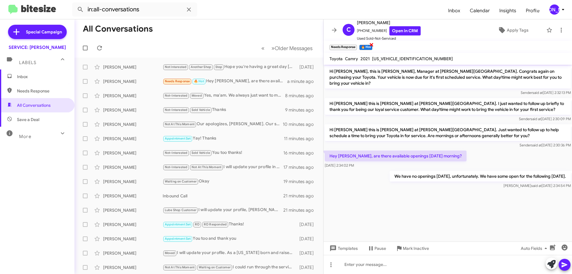
click at [367, 45] on small "🔥 Hot" at bounding box center [365, 47] width 13 height 5
click at [370, 44] on span "×" at bounding box center [371, 44] width 5 height 7
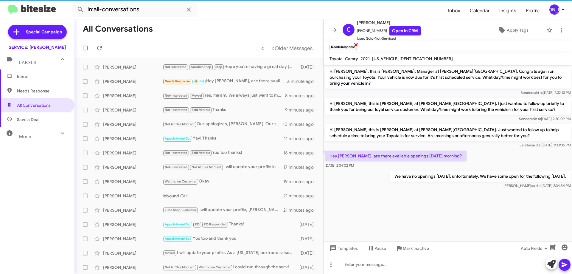
click at [357, 44] on span "×" at bounding box center [356, 44] width 5 height 7
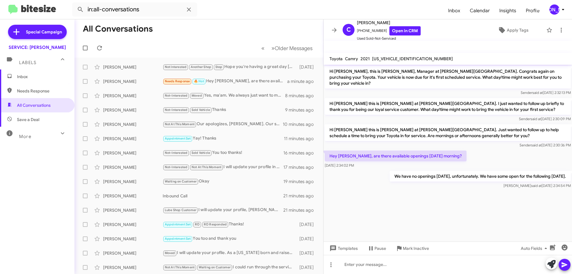
click at [563, 28] on mat-toolbar "C Cameron Denton +14236507256 Open in CRM Used Sold-Not-Serviced Apply Tags" at bounding box center [447, 29] width 248 height 21
click at [502, 32] on span "Apply Tags" at bounding box center [513, 30] width 52 height 11
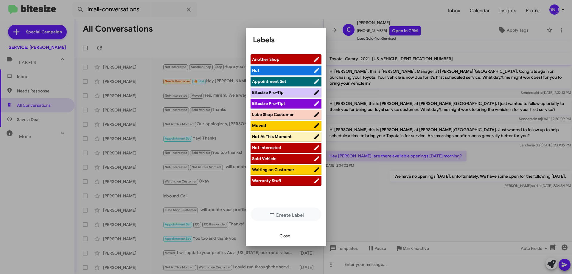
click at [278, 169] on span "Waiting on Customer" at bounding box center [273, 169] width 42 height 5
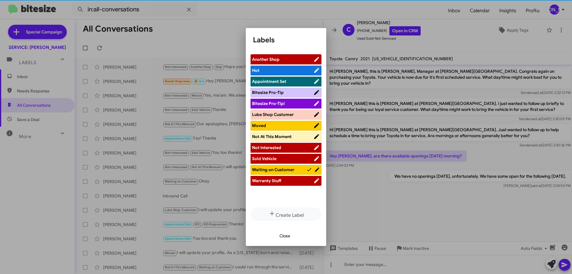
click at [285, 234] on span "Close" at bounding box center [284, 235] width 11 height 11
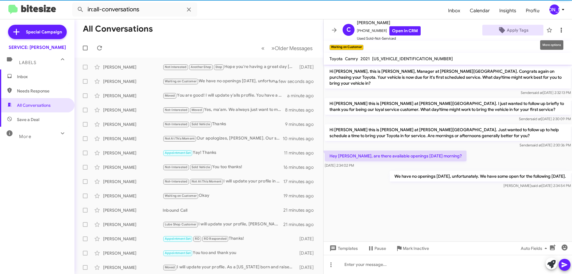
click at [558, 26] on button at bounding box center [561, 30] width 12 height 12
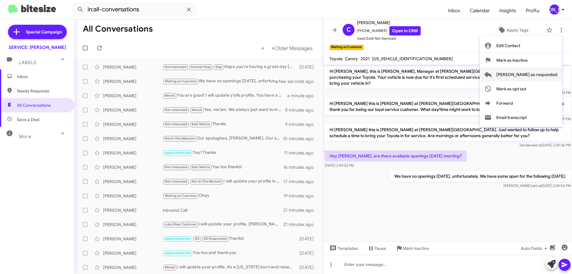
click at [540, 73] on span "[PERSON_NAME] as responded" at bounding box center [526, 74] width 61 height 14
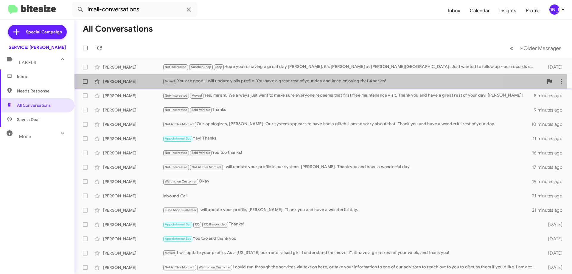
click at [233, 80] on div "Moved You are good! I will update y'alls profile. You have a great rest of your…" at bounding box center [353, 81] width 381 height 7
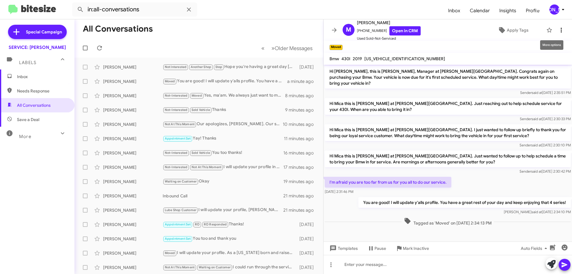
click at [558, 28] on icon at bounding box center [561, 30] width 7 height 7
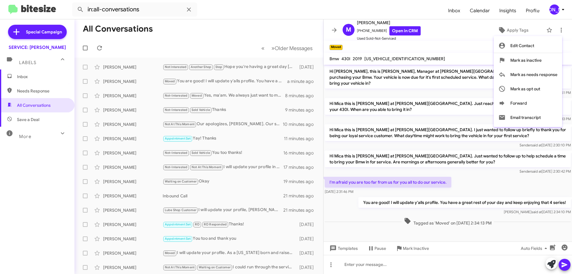
click at [446, 266] on div at bounding box center [286, 137] width 572 height 274
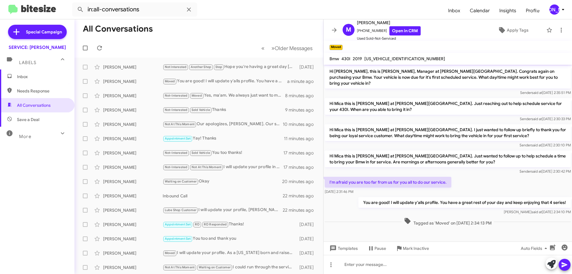
click at [24, 73] on span "Inbox" at bounding box center [37, 76] width 74 height 14
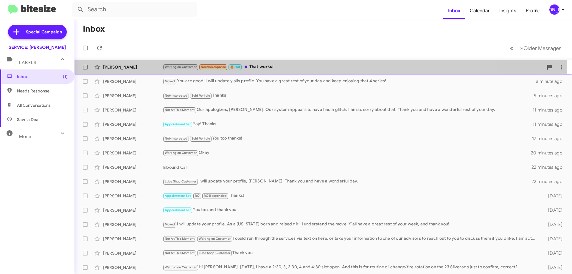
click at [267, 68] on div "Waiting on Customer Needs Response 🔥 Hot That works!" at bounding box center [353, 66] width 381 height 7
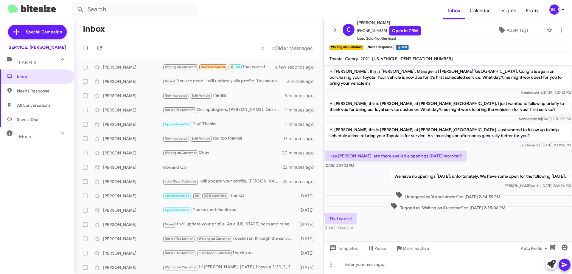
click at [384, 57] on span "4T1T11AK3MU455452" at bounding box center [412, 58] width 81 height 5
copy span "4T1T11AK3MU455452"
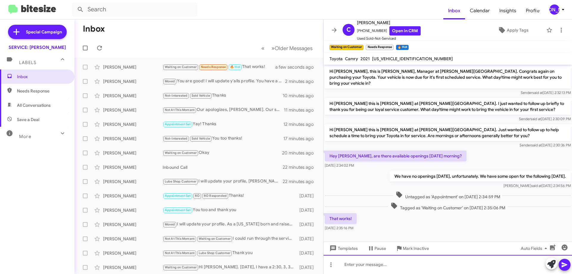
click at [384, 259] on div at bounding box center [447, 264] width 248 height 19
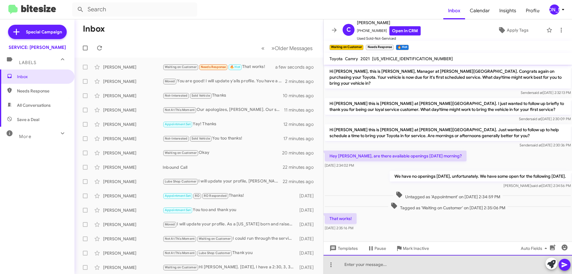
click at [384, 263] on div at bounding box center [447, 264] width 248 height 19
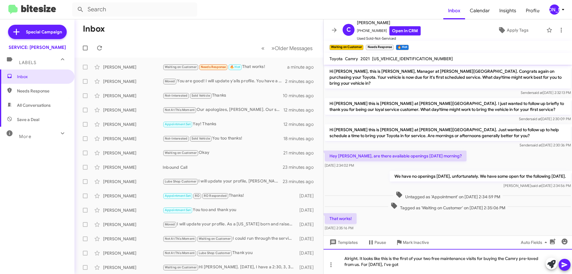
click at [453, 266] on div "Alright. It looks like this is the first of your two free maintenance visits fo…" at bounding box center [447, 261] width 248 height 25
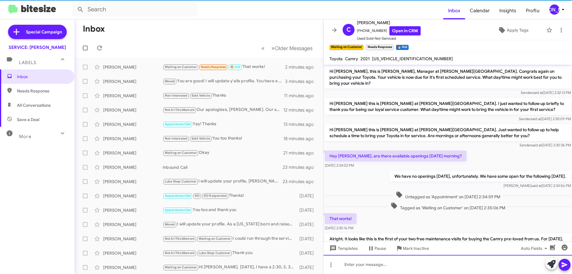
scroll to position [24, 0]
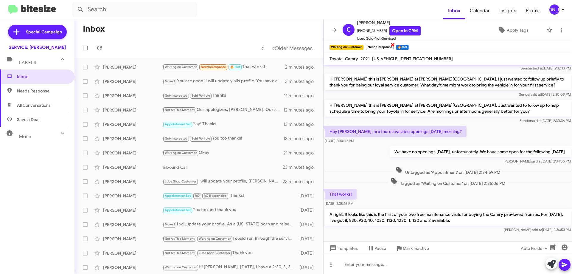
click at [393, 43] on span "×" at bounding box center [392, 44] width 5 height 7
click at [378, 45] on span "×" at bounding box center [378, 44] width 5 height 7
click at [558, 30] on icon at bounding box center [561, 30] width 7 height 7
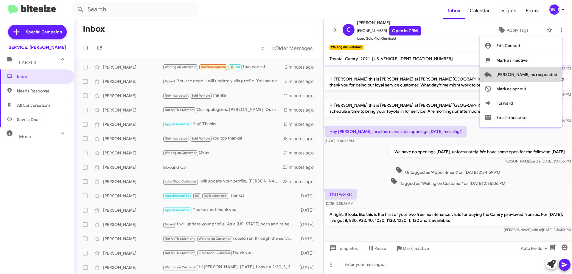
click at [545, 72] on span "[PERSON_NAME] as responded" at bounding box center [526, 74] width 61 height 14
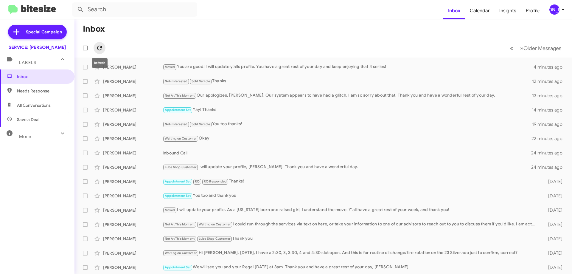
click at [103, 49] on icon at bounding box center [99, 47] width 7 height 7
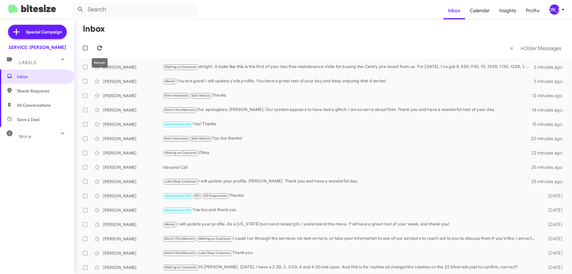
click at [97, 45] on icon at bounding box center [99, 47] width 7 height 7
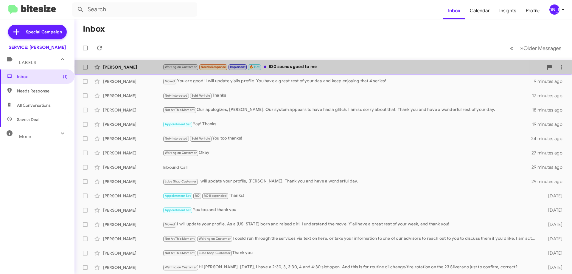
click at [336, 66] on div "Waiting on Customer Needs Response Important 🔥 Hot 830 sounds good to me" at bounding box center [353, 66] width 381 height 7
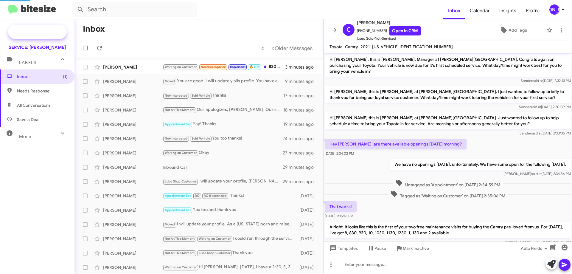
scroll to position [47, 0]
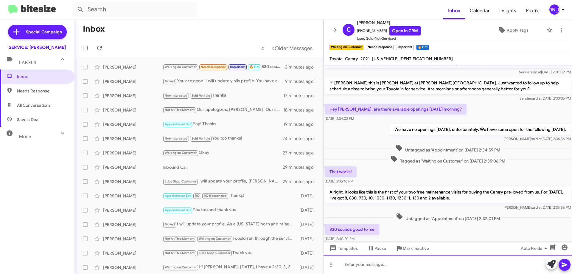
click at [398, 273] on div at bounding box center [447, 264] width 248 height 19
click at [405, 264] on div "We will see you next Saturday, teh 23rd, at 8:30 for that first free visit." at bounding box center [447, 264] width 248 height 19
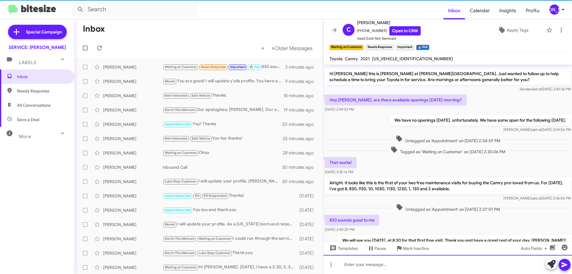
scroll to position [86, 0]
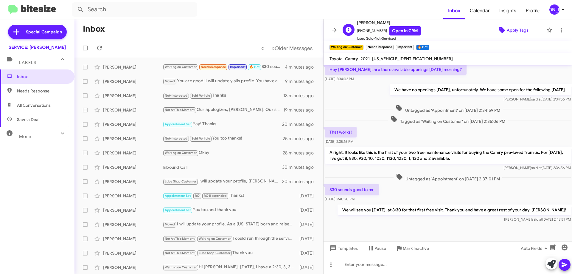
click at [521, 26] on span "Apply Tags" at bounding box center [518, 30] width 22 height 11
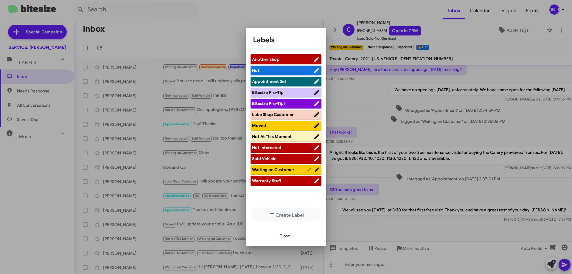
click at [283, 172] on span "Waiting on Customer" at bounding box center [273, 169] width 42 height 5
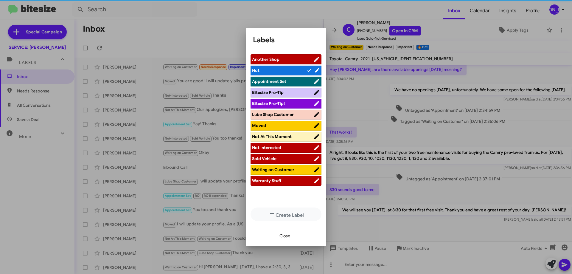
click at [307, 70] on icon at bounding box center [309, 70] width 4 height 3
click at [298, 82] on span "Appointment Set" at bounding box center [282, 81] width 61 height 6
click at [285, 237] on span "Close" at bounding box center [284, 235] width 11 height 11
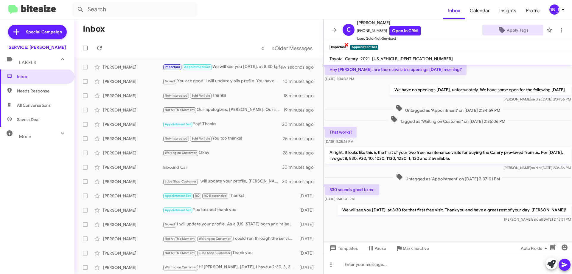
click at [346, 45] on span "×" at bounding box center [346, 44] width 5 height 7
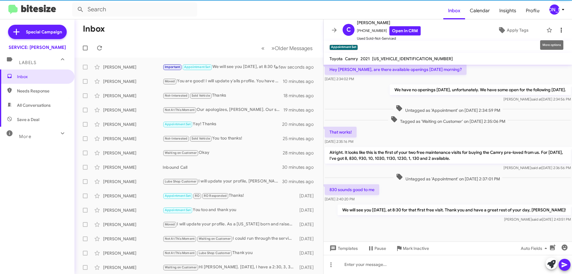
click at [558, 29] on icon at bounding box center [561, 30] width 7 height 7
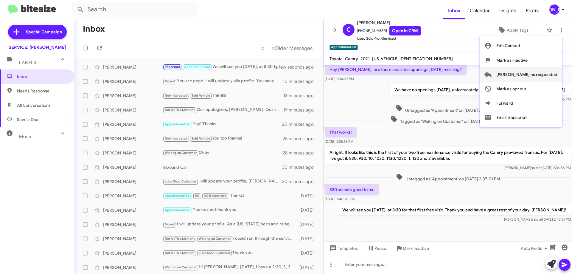
click at [541, 71] on span "[PERSON_NAME] as responded" at bounding box center [526, 74] width 61 height 14
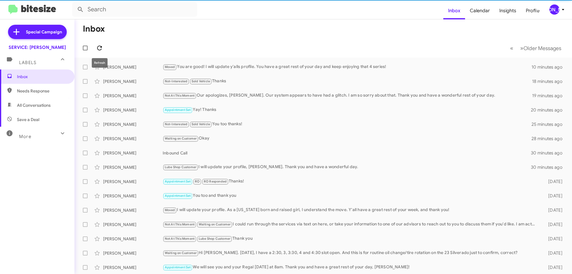
click at [99, 48] on icon at bounding box center [99, 47] width 7 height 7
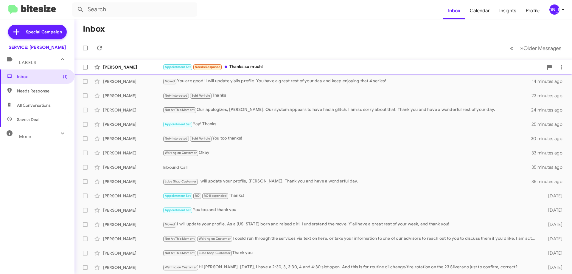
click at [303, 70] on div "Appointment Set Needs Response Thanks so much!" at bounding box center [353, 66] width 381 height 7
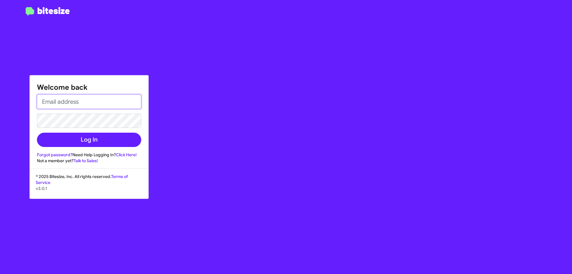
type input "jadams@donledford.com"
click at [100, 149] on div "Welcome back jadams@donledford.com Log In Forgot password? Need Help Logging In…" at bounding box center [89, 119] width 119 height 88
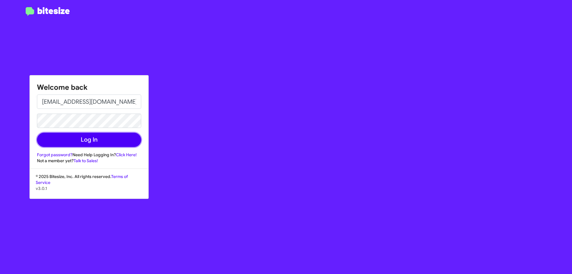
click at [102, 144] on button "Log In" at bounding box center [89, 140] width 104 height 14
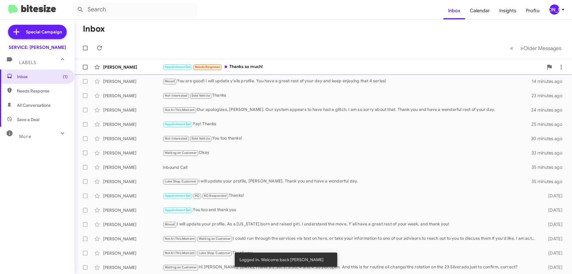
click at [304, 62] on div "Cameron Denton Appointment Set Needs Response Thanks so much! 3 minutes ago" at bounding box center [323, 67] width 488 height 12
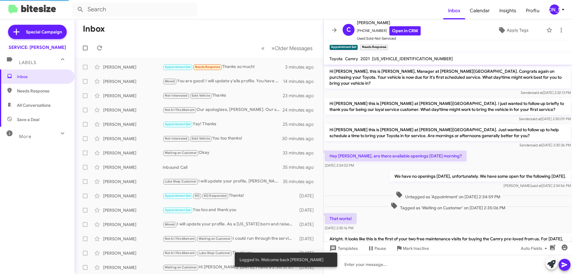
scroll to position [158, 0]
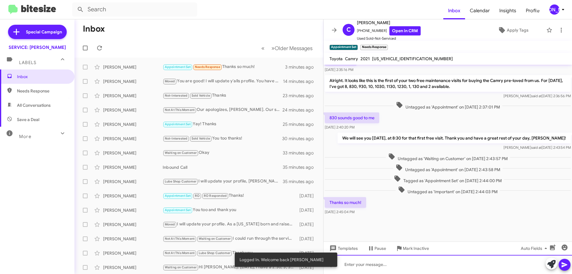
click at [462, 267] on div at bounding box center [447, 264] width 248 height 19
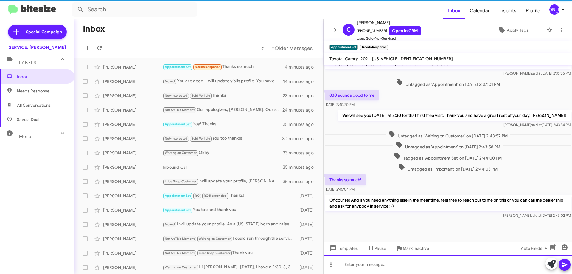
scroll to position [186, 0]
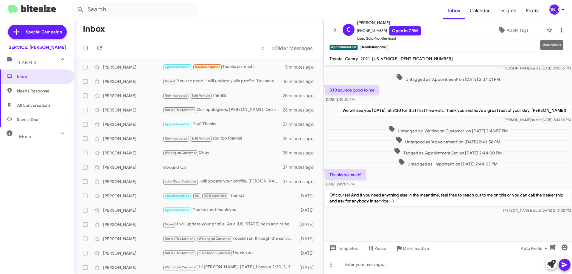
click at [555, 34] on button at bounding box center [561, 30] width 12 height 12
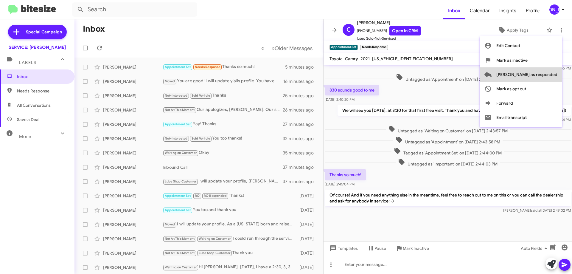
click at [548, 73] on span "[PERSON_NAME] as responded" at bounding box center [526, 74] width 61 height 14
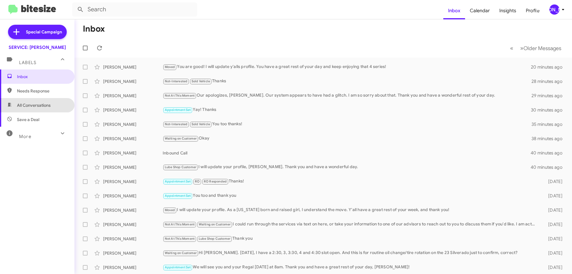
click at [47, 103] on span "All Conversations" at bounding box center [34, 105] width 34 height 6
type input "in:all-conversations"
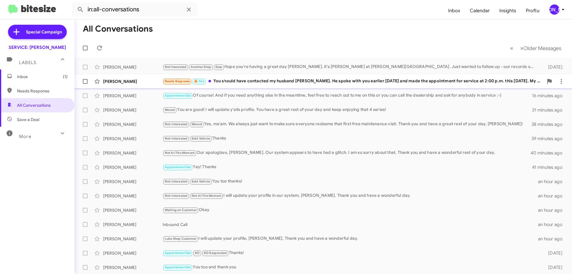
click at [250, 81] on div "Needs Response 🔥 Hot You should have contacted my husband George Brown. He spok…" at bounding box center [353, 81] width 381 height 7
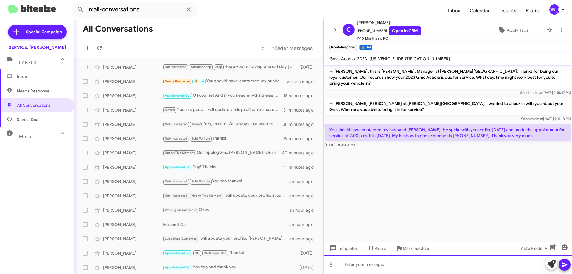
click at [405, 267] on div at bounding box center [447, 264] width 248 height 19
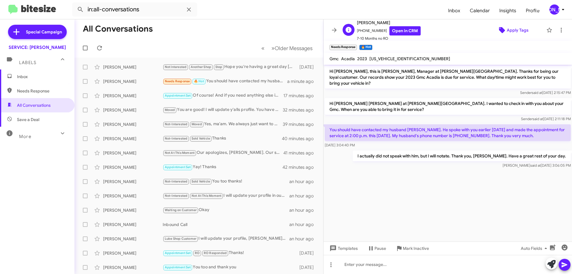
click at [511, 34] on span "Apply Tags" at bounding box center [518, 30] width 22 height 11
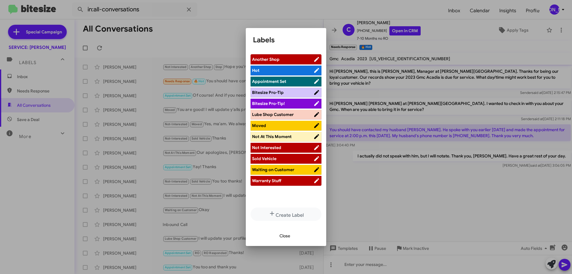
click at [283, 77] on li "Appointment Set" at bounding box center [285, 82] width 71 height 10
drag, startPoint x: 281, startPoint y: 81, endPoint x: 287, endPoint y: 116, distance: 35.2
click at [281, 81] on span "Appointment Set" at bounding box center [269, 81] width 34 height 5
click at [306, 71] on icon at bounding box center [309, 70] width 6 height 7
click at [285, 234] on span "Close" at bounding box center [284, 235] width 11 height 11
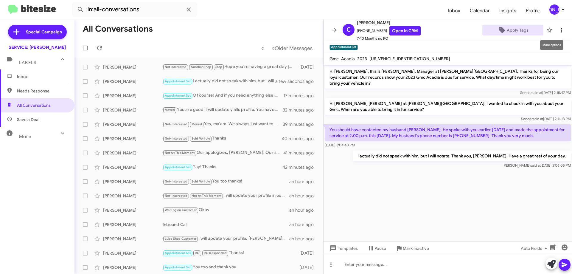
click at [560, 30] on icon at bounding box center [560, 30] width 1 height 5
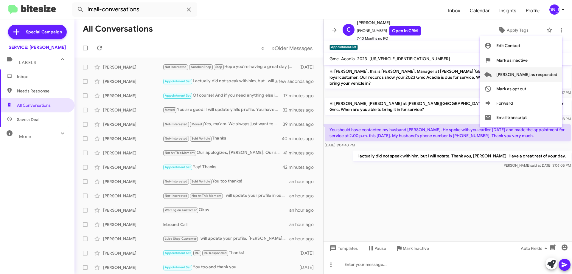
click at [537, 77] on span "[PERSON_NAME] as responded" at bounding box center [526, 74] width 61 height 14
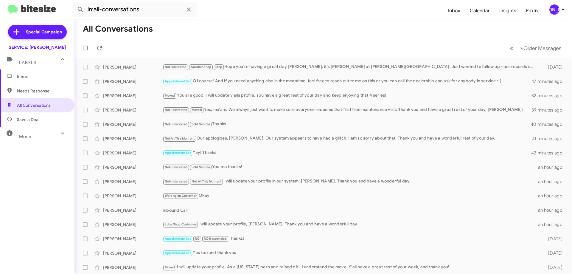
click at [24, 78] on span "Inbox" at bounding box center [42, 77] width 51 height 6
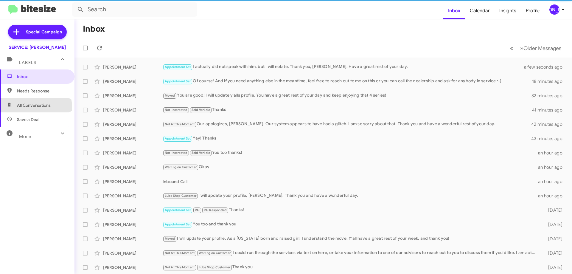
click at [35, 107] on span "All Conversations" at bounding box center [34, 105] width 34 height 6
type input "in:all-conversations"
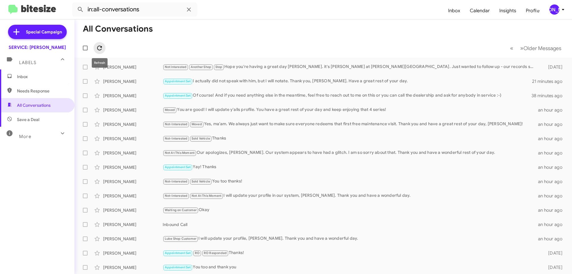
click at [100, 46] on icon at bounding box center [99, 48] width 5 height 5
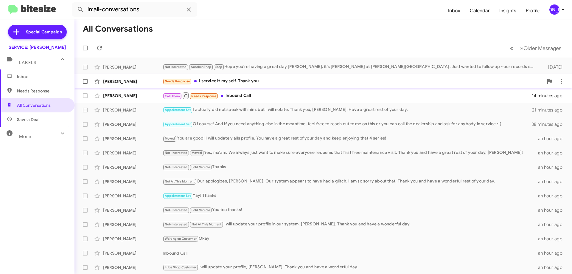
click at [261, 82] on div "Needs Response I service it my self. Thank you" at bounding box center [353, 81] width 381 height 7
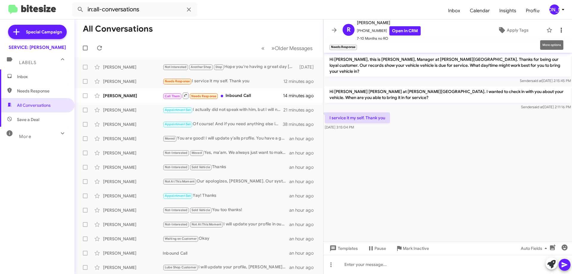
click at [559, 29] on icon at bounding box center [561, 30] width 7 height 7
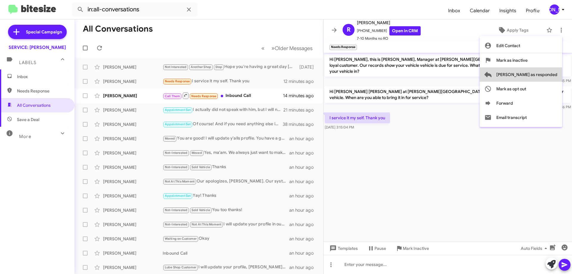
click at [549, 73] on span "[PERSON_NAME] as responded" at bounding box center [526, 74] width 61 height 14
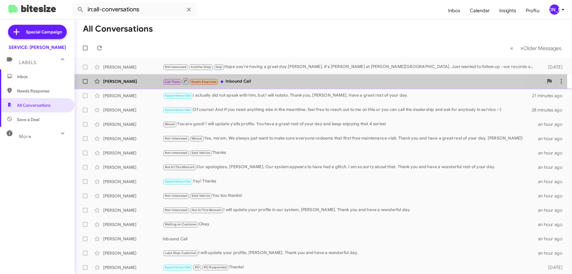
click at [281, 84] on div "Call Them Needs Response Inbound Call" at bounding box center [353, 80] width 381 height 7
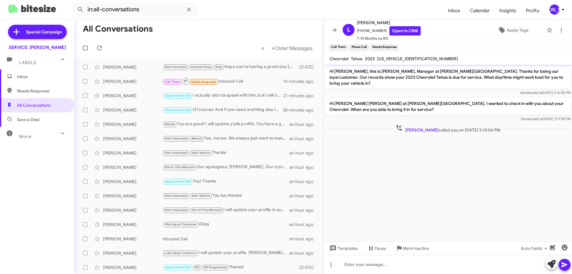
click at [410, 55] on mat-toolbar "Chevrolet Tahoe 2023 1GNSKPKD7PR250358" at bounding box center [447, 59] width 248 height 12
copy span "1GNSKPKD7PR250358"
click at [346, 45] on span "×" at bounding box center [346, 44] width 5 height 7
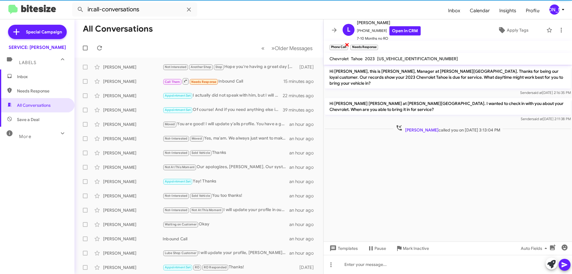
click at [348, 45] on span "×" at bounding box center [347, 44] width 5 height 7
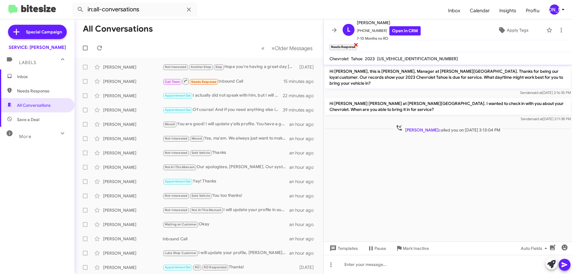
click at [356, 44] on span "×" at bounding box center [356, 44] width 5 height 7
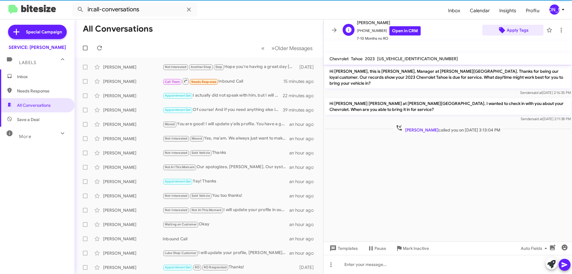
click at [512, 31] on span "Apply Tags" at bounding box center [518, 30] width 22 height 11
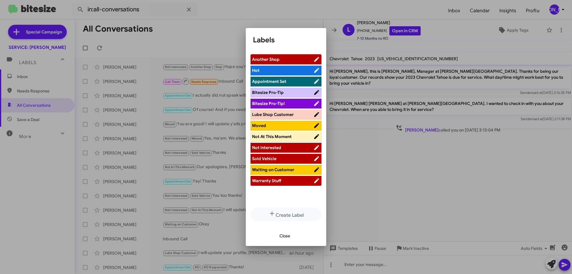
click at [294, 172] on span "Waiting on Customer" at bounding box center [282, 169] width 61 height 6
click at [285, 236] on span "Close" at bounding box center [284, 235] width 11 height 11
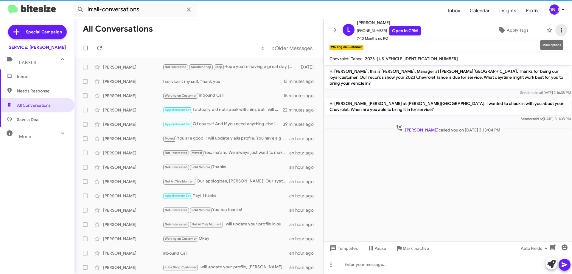
click at [558, 30] on icon at bounding box center [561, 30] width 7 height 7
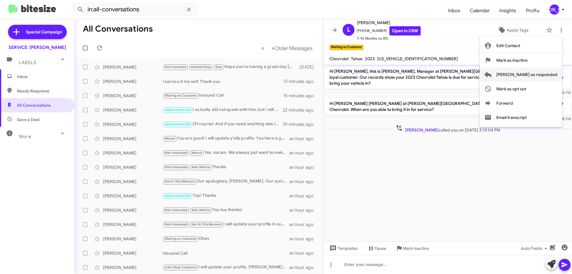
click at [535, 78] on span "[PERSON_NAME] as responded" at bounding box center [526, 74] width 61 height 14
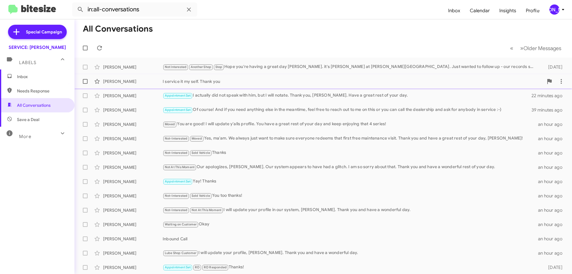
click at [252, 84] on div "I service it my self. Thank you" at bounding box center [353, 81] width 381 height 6
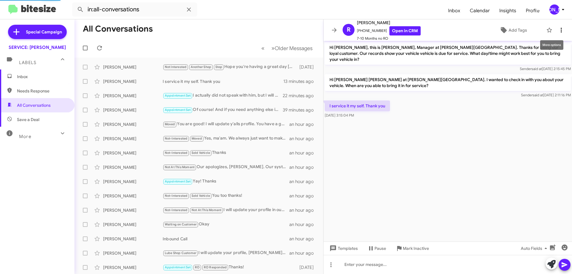
click at [560, 30] on icon at bounding box center [560, 30] width 1 height 5
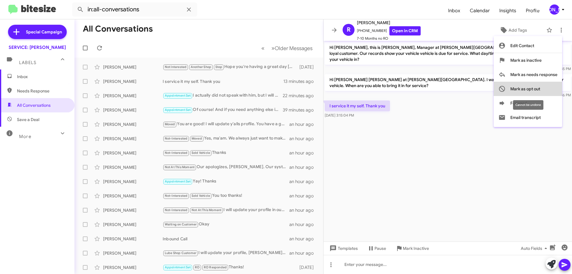
click at [529, 91] on span "Mark as opt out" at bounding box center [525, 89] width 30 height 14
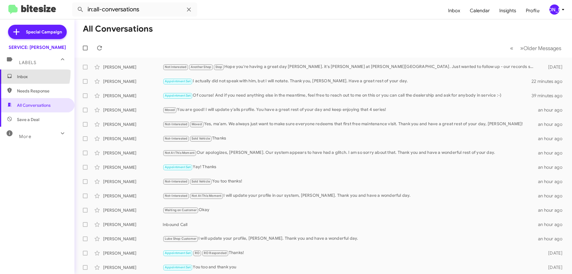
click at [20, 72] on span "Inbox" at bounding box center [37, 76] width 74 height 14
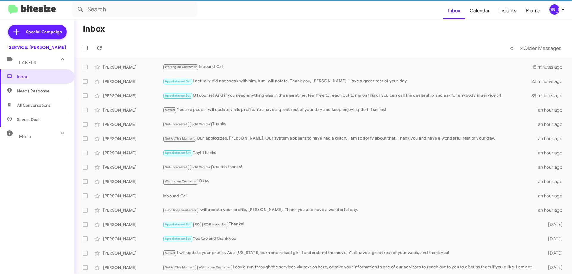
click at [29, 108] on span "All Conversations" at bounding box center [37, 105] width 74 height 14
type input "in:all-conversations"
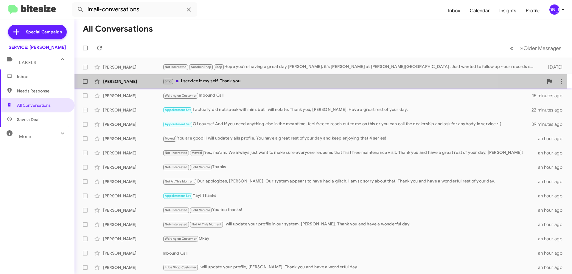
click at [229, 83] on div "Stop I service it my self. Thank you" at bounding box center [353, 81] width 381 height 7
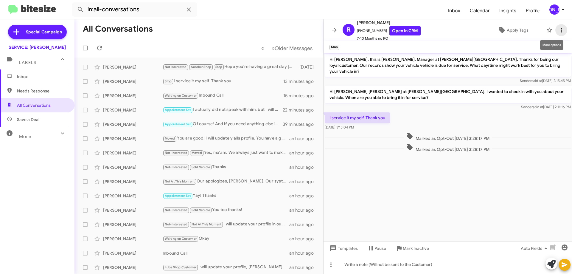
click at [560, 33] on span at bounding box center [561, 30] width 12 height 7
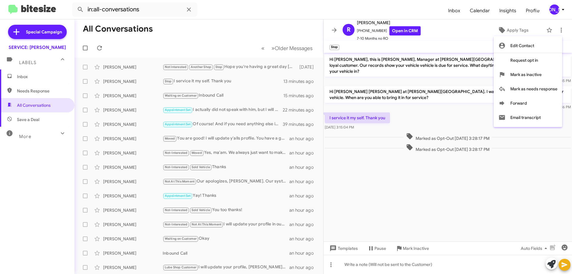
click at [258, 66] on div at bounding box center [286, 137] width 572 height 274
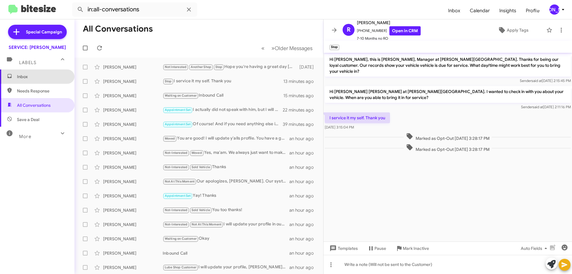
click at [41, 72] on span "Inbox" at bounding box center [37, 76] width 74 height 14
